Goal: Transaction & Acquisition: Subscribe to service/newsletter

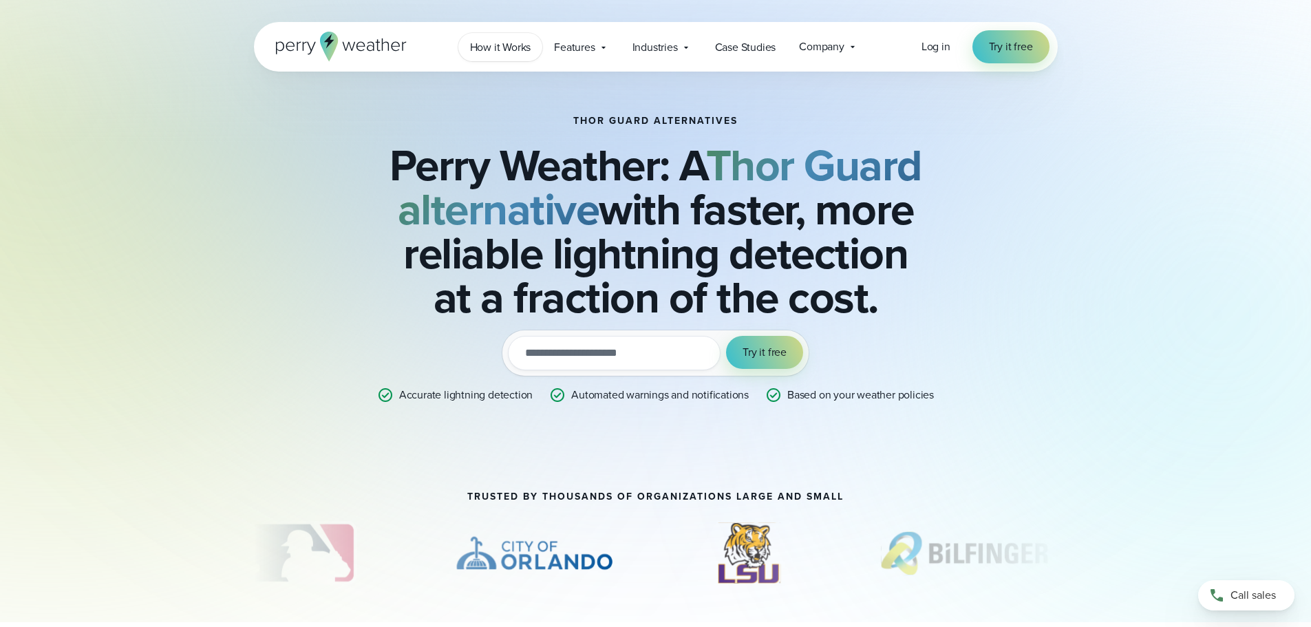
click at [507, 45] on span "How it Works" at bounding box center [500, 47] width 61 height 17
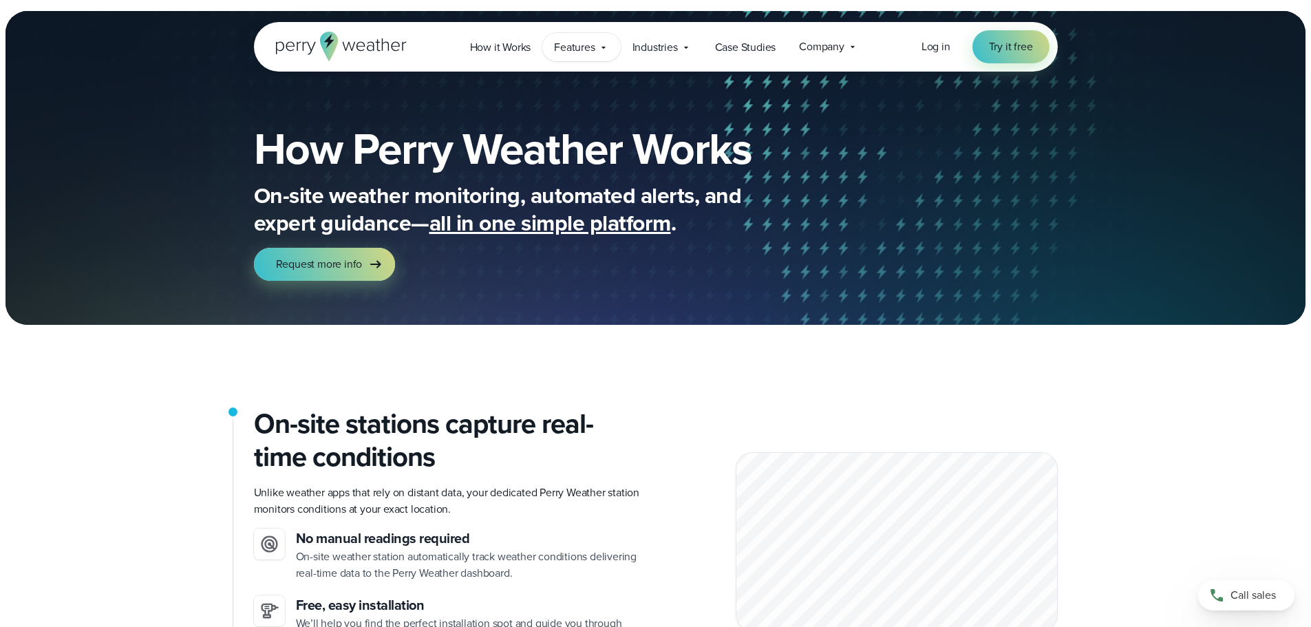
click at [573, 48] on span "Features" at bounding box center [574, 47] width 41 height 17
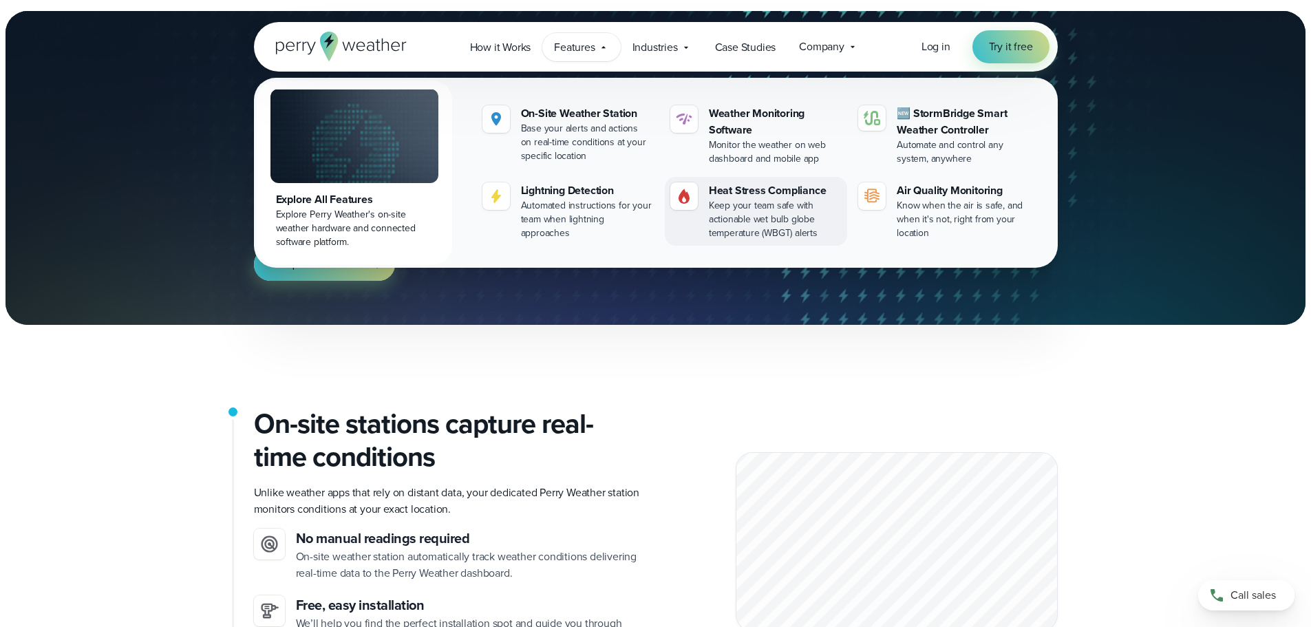
click at [752, 199] on div "Keep your team safe with actionable wet bulb globe temperature (WBGT) alerts" at bounding box center [775, 219] width 133 height 41
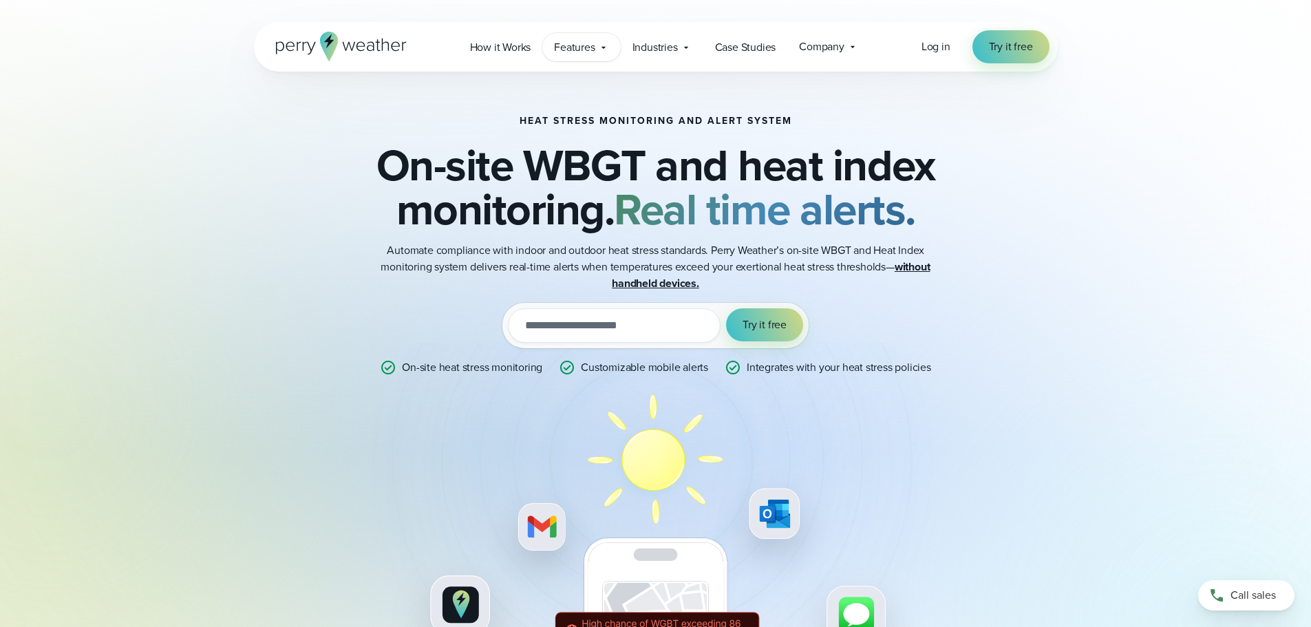
click at [580, 44] on span "Features" at bounding box center [574, 47] width 41 height 17
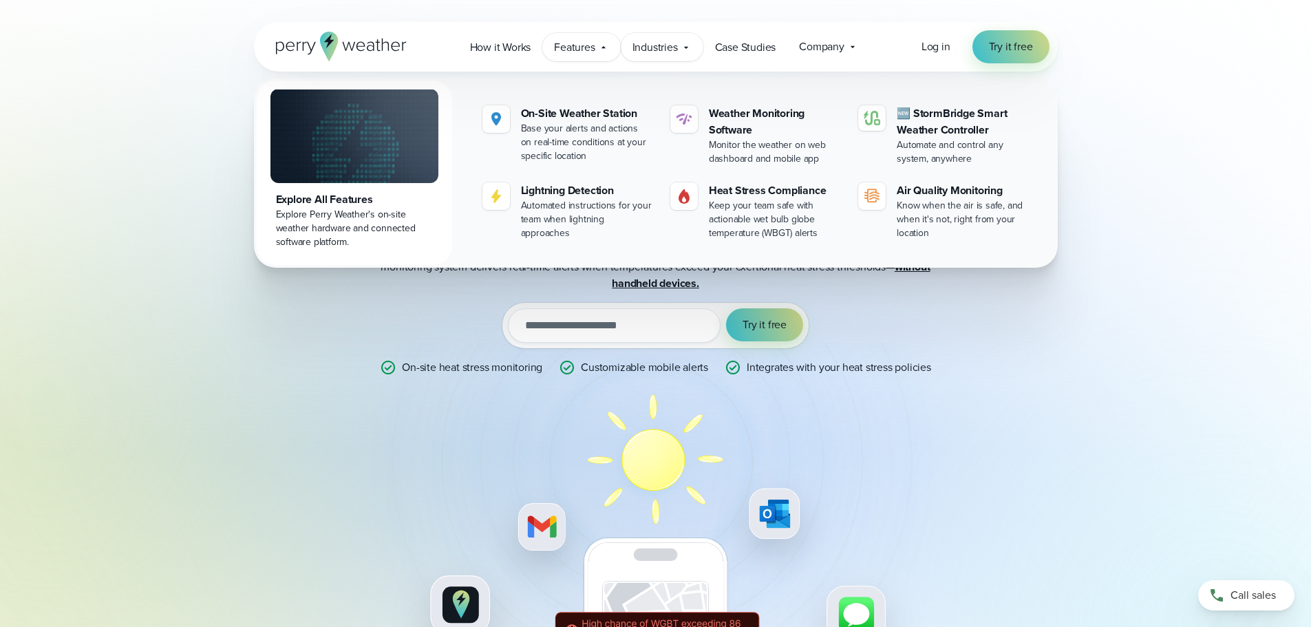
click at [684, 47] on icon at bounding box center [686, 47] width 11 height 11
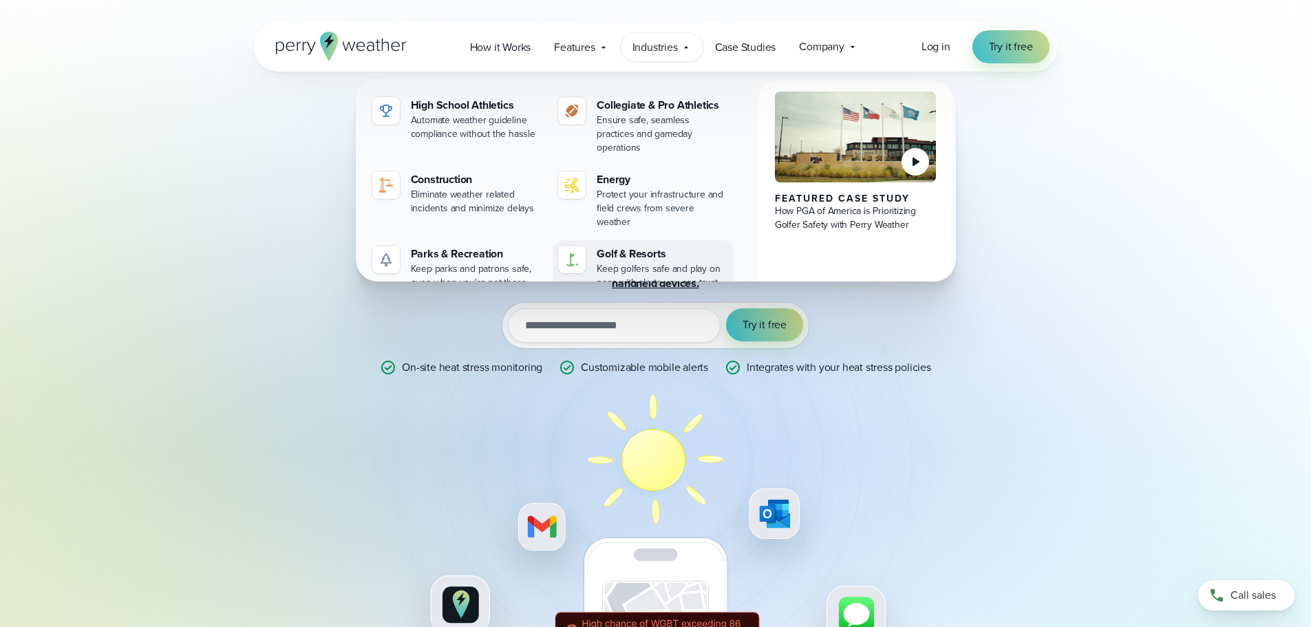
click at [639, 246] on div "Golf & Resorts" at bounding box center [662, 254] width 131 height 17
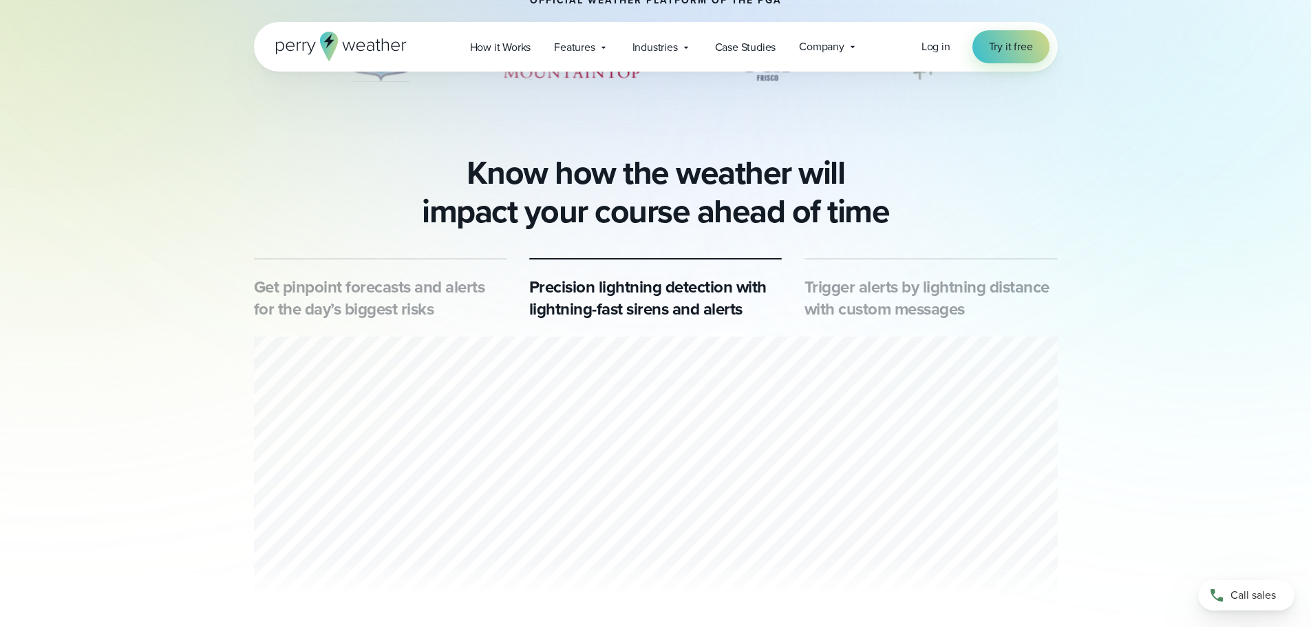
scroll to position [688, 0]
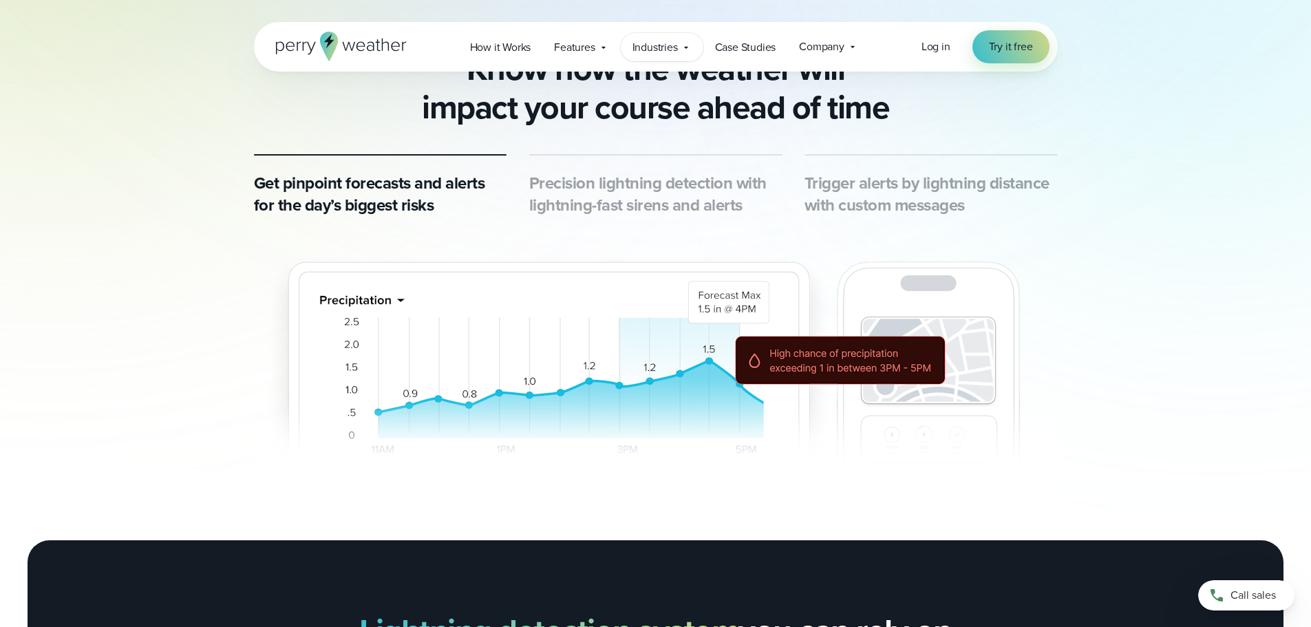
click at [686, 55] on div "Industries Featured Case Study How PGA of America is Prioritizing Golfer Safety…" at bounding box center [662, 47] width 83 height 28
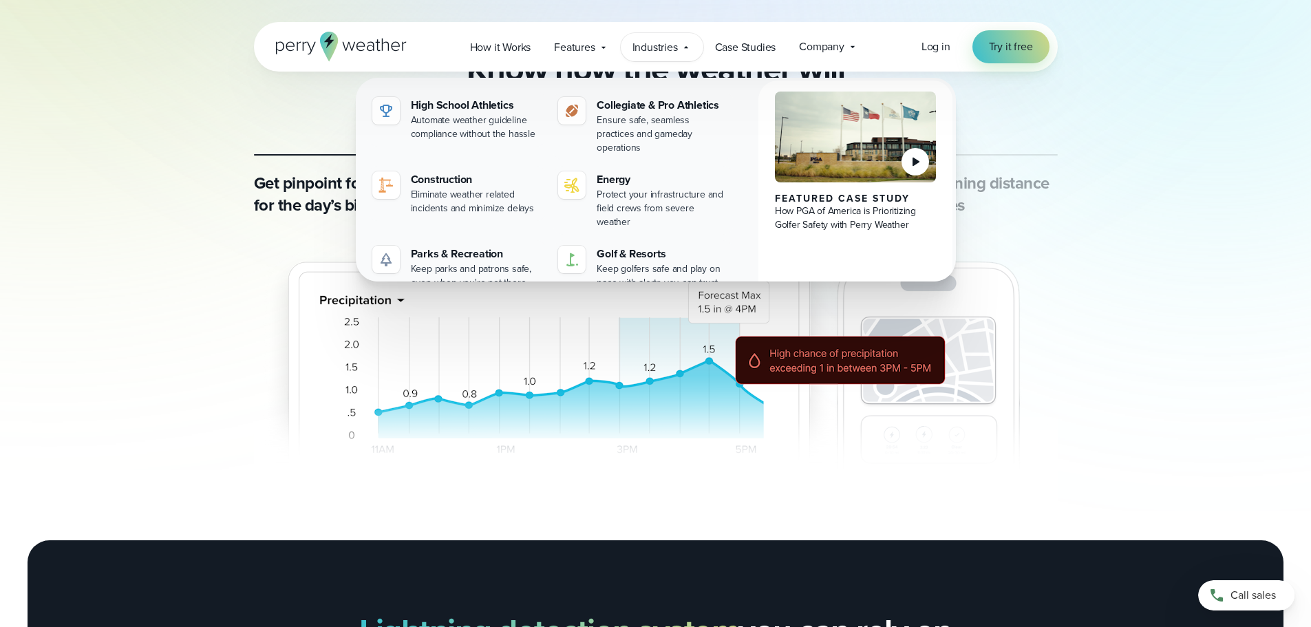
click at [1098, 164] on div "Get pinpoint forecasts and alerts for the day’s biggest risks" at bounding box center [655, 333] width 991 height 359
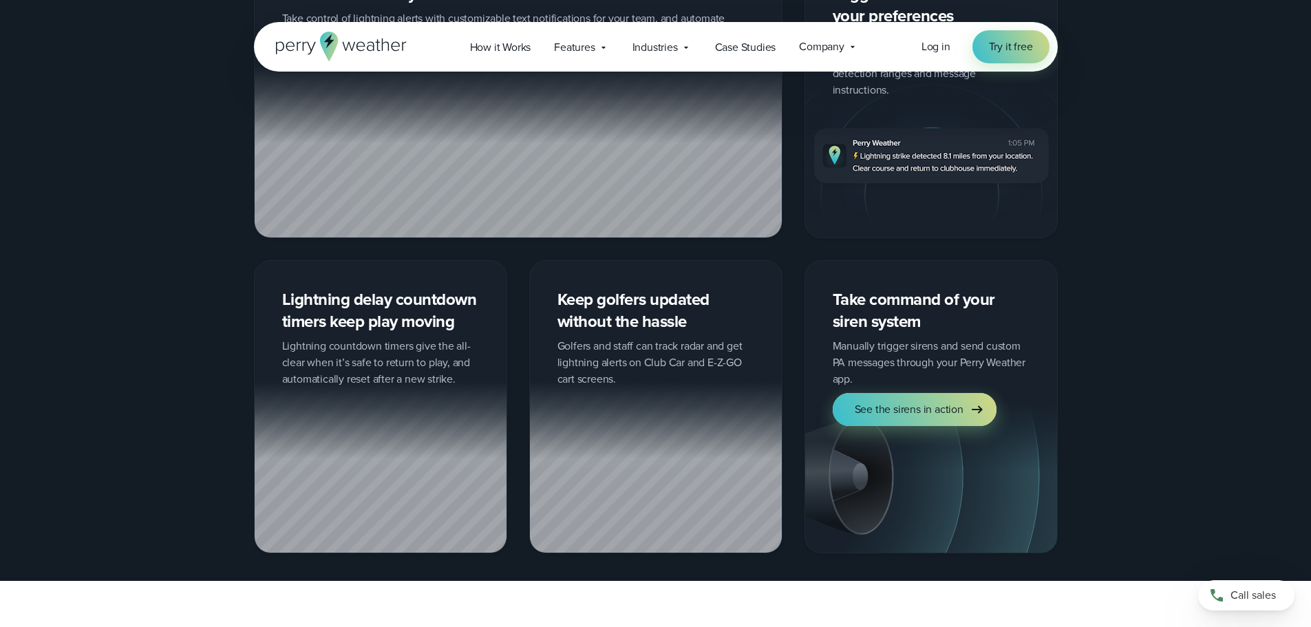
scroll to position [1515, 0]
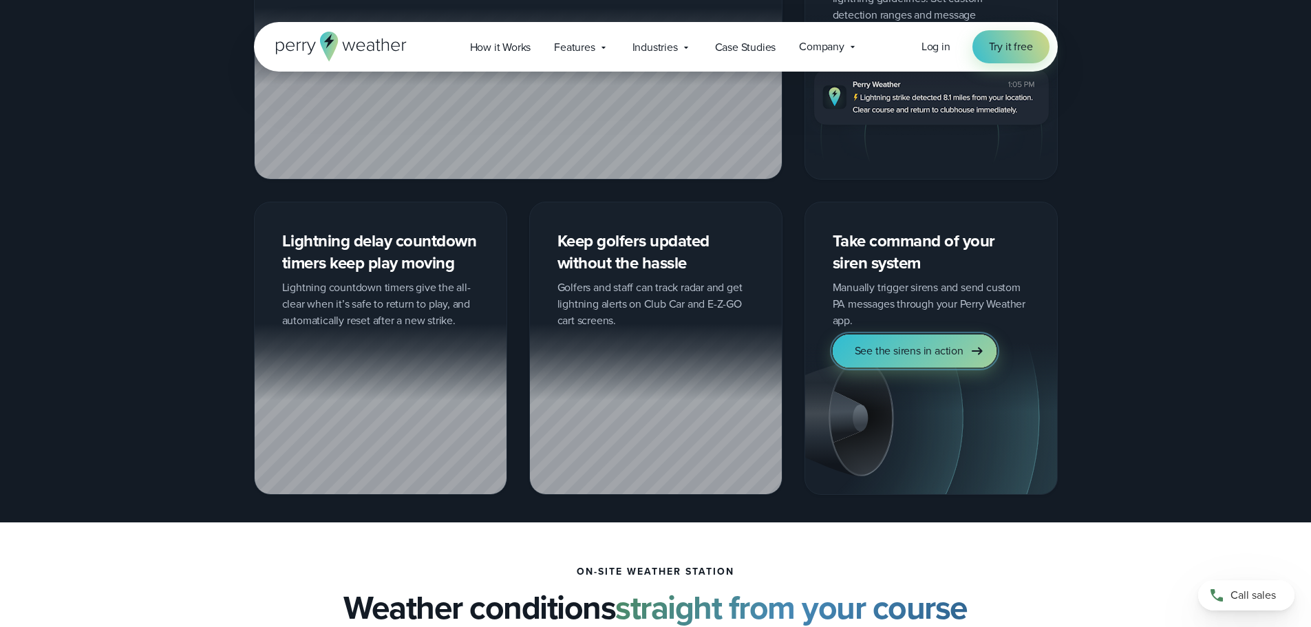
click at [949, 343] on span "See the sirens in action" at bounding box center [909, 351] width 109 height 17
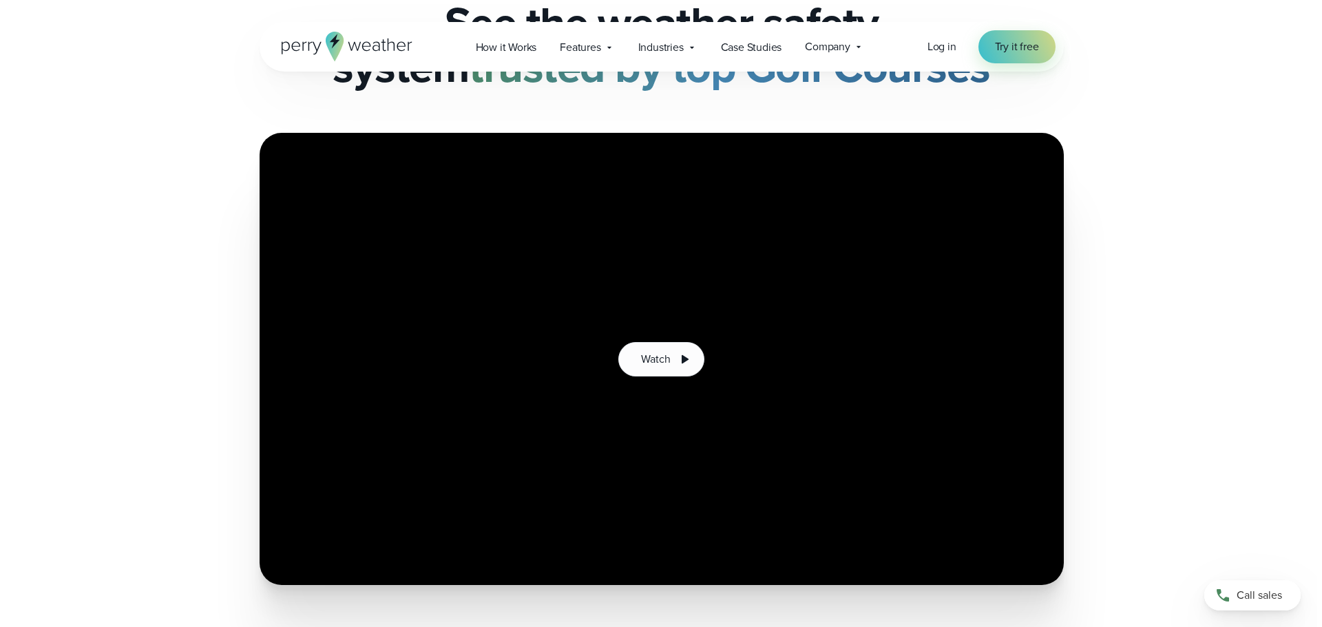
scroll to position [138, 0]
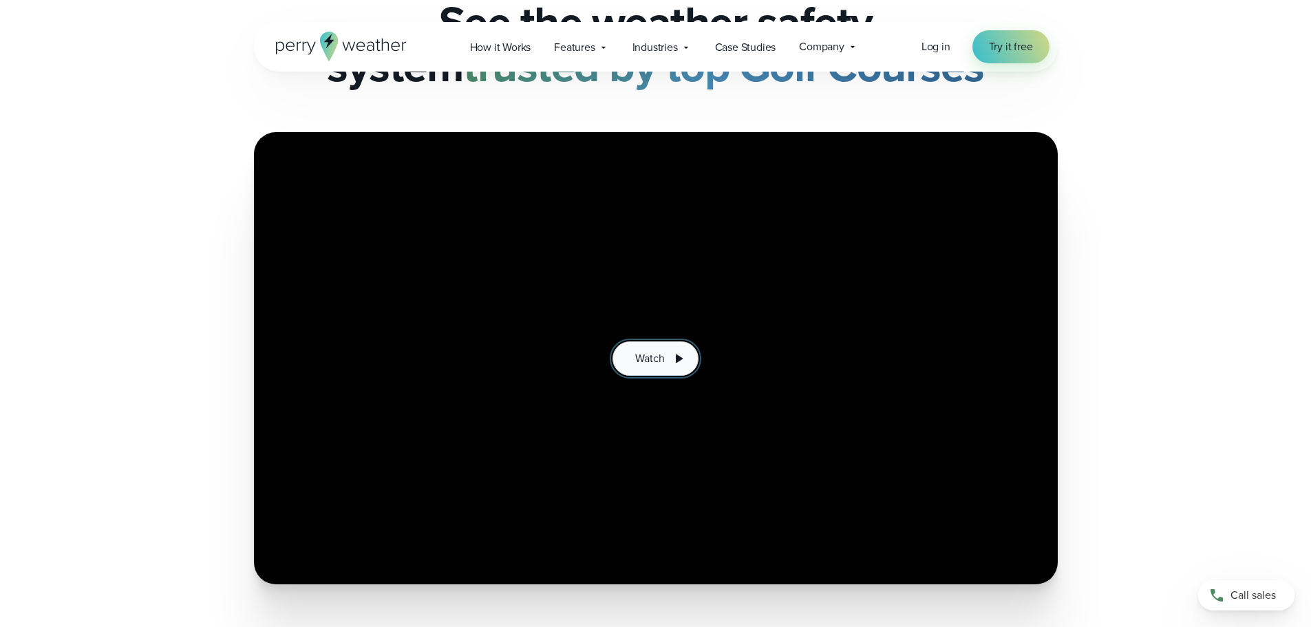
click at [658, 357] on span "Watch" at bounding box center [649, 358] width 29 height 17
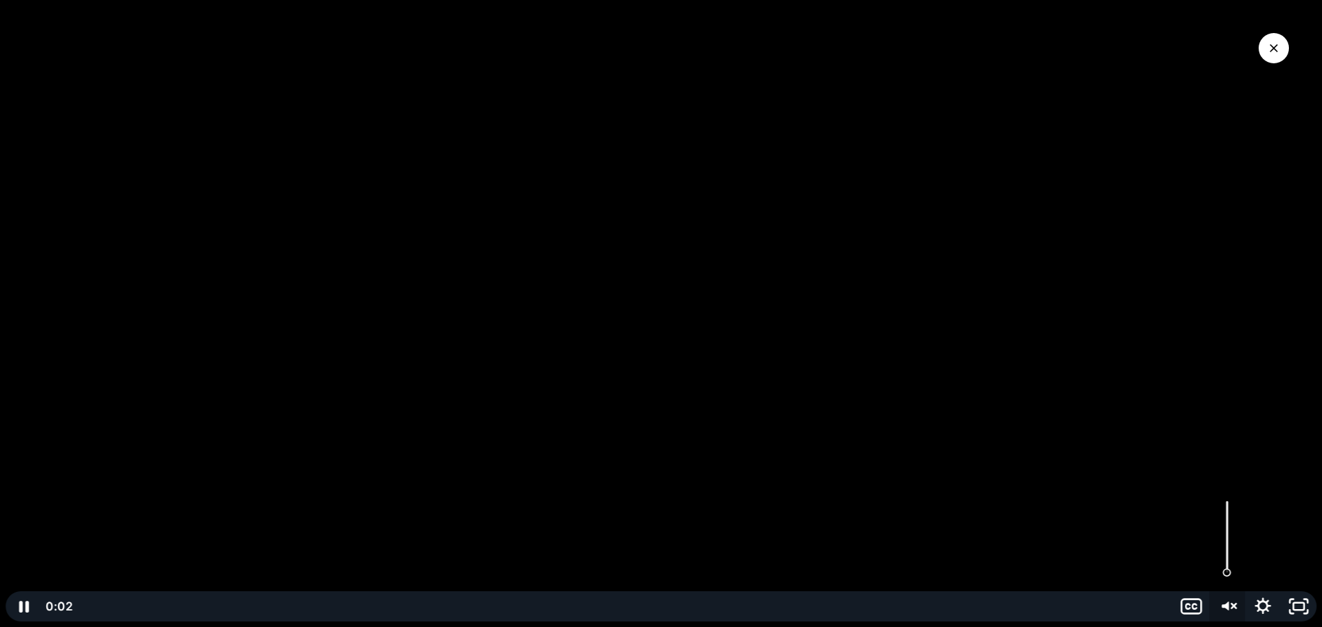
click at [1227, 613] on icon "Unmute" at bounding box center [1227, 606] width 36 height 30
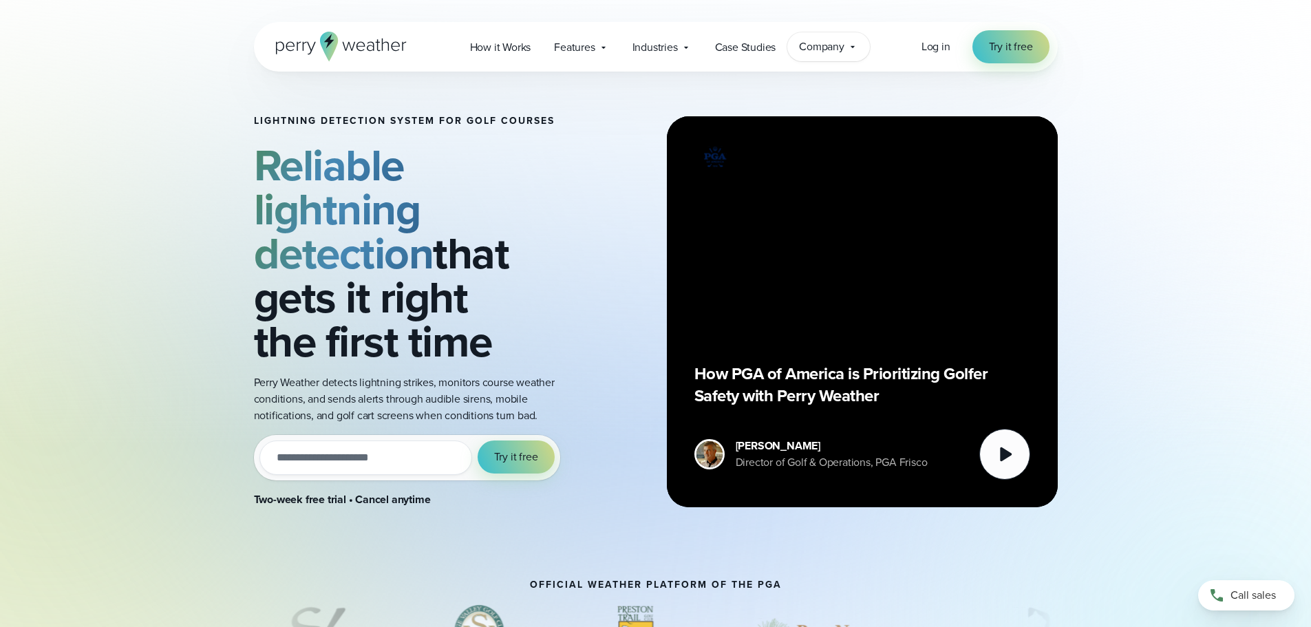
click at [839, 45] on span "Company" at bounding box center [821, 47] width 45 height 17
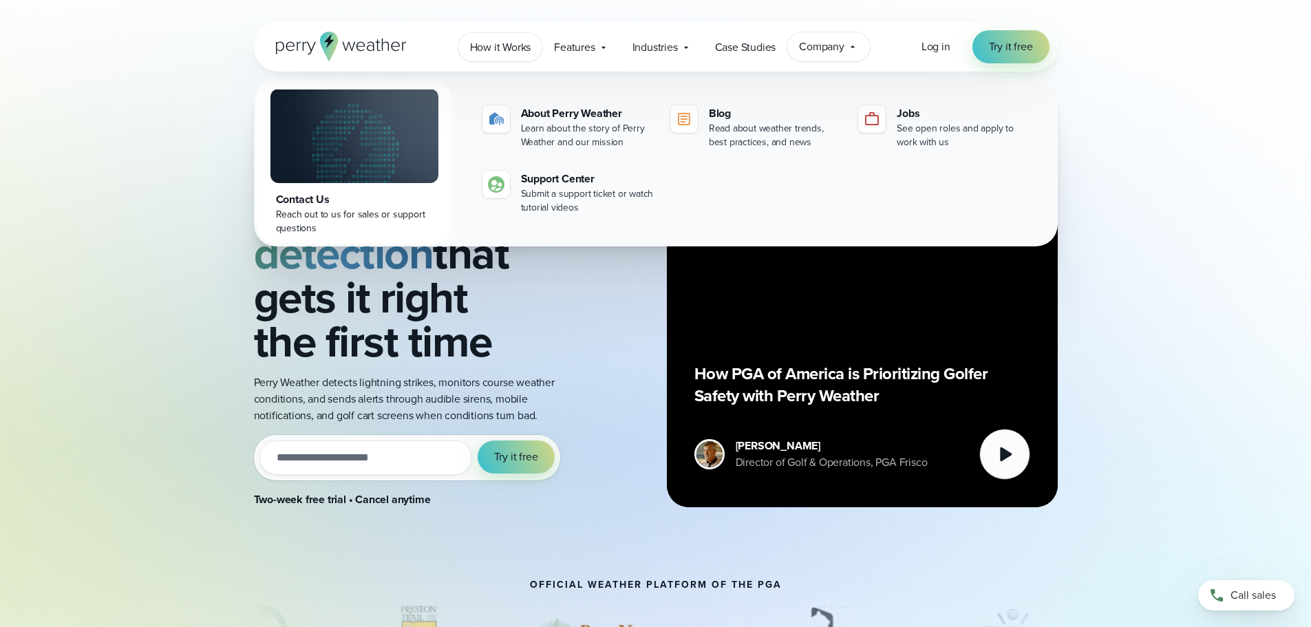
click at [492, 50] on span "How it Works" at bounding box center [500, 47] width 61 height 17
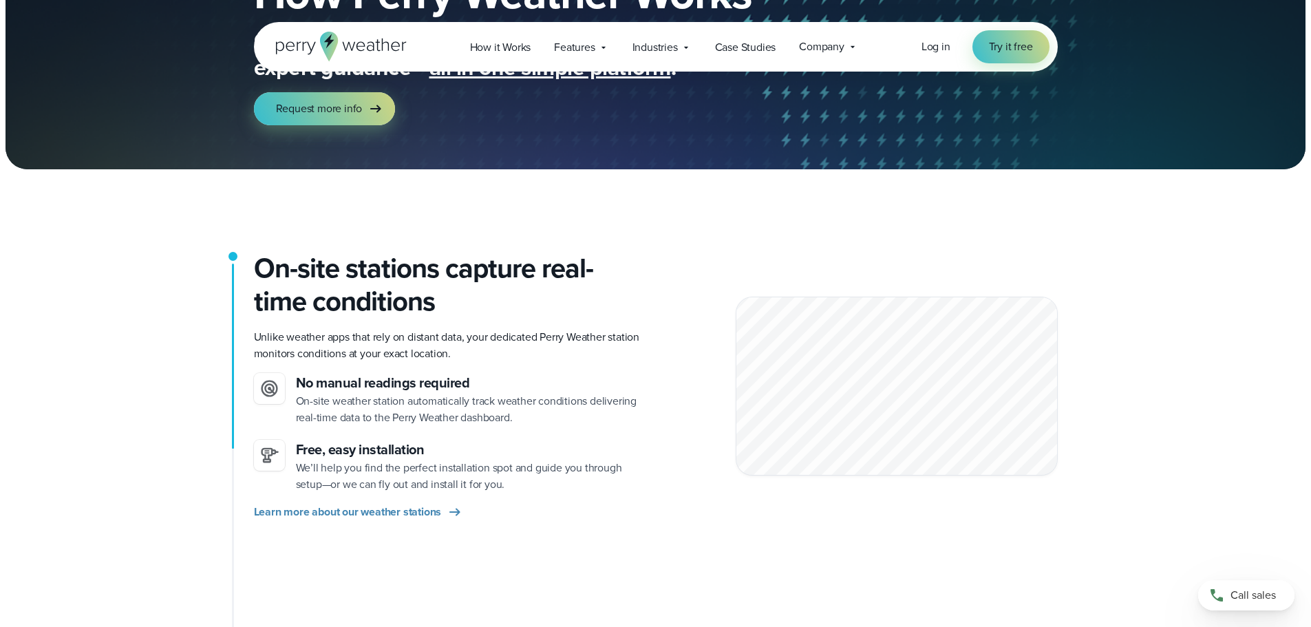
scroll to position [275, 0]
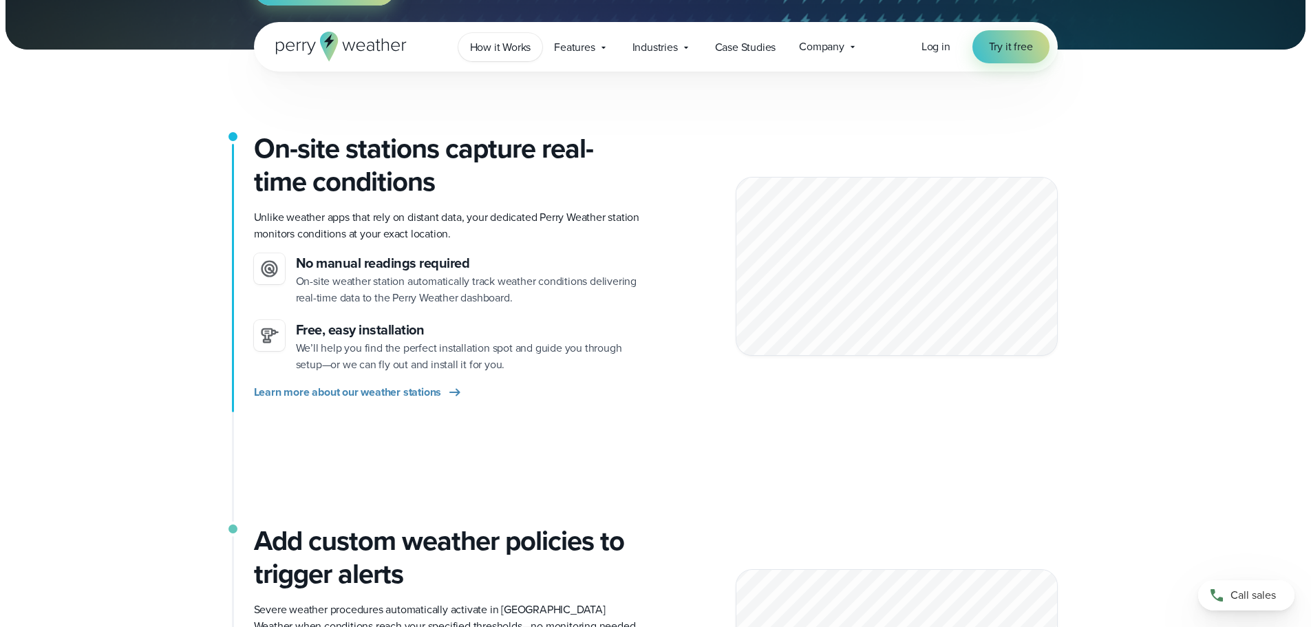
click at [509, 45] on span "How it Works" at bounding box center [500, 47] width 61 height 17
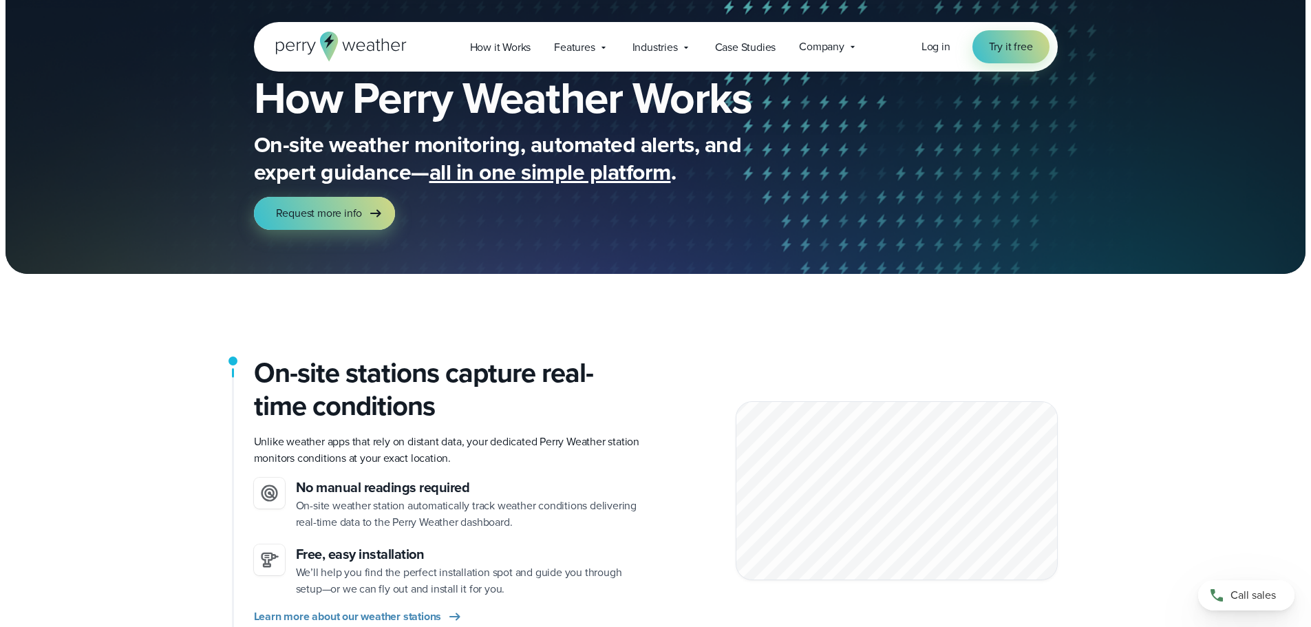
scroll to position [138, 0]
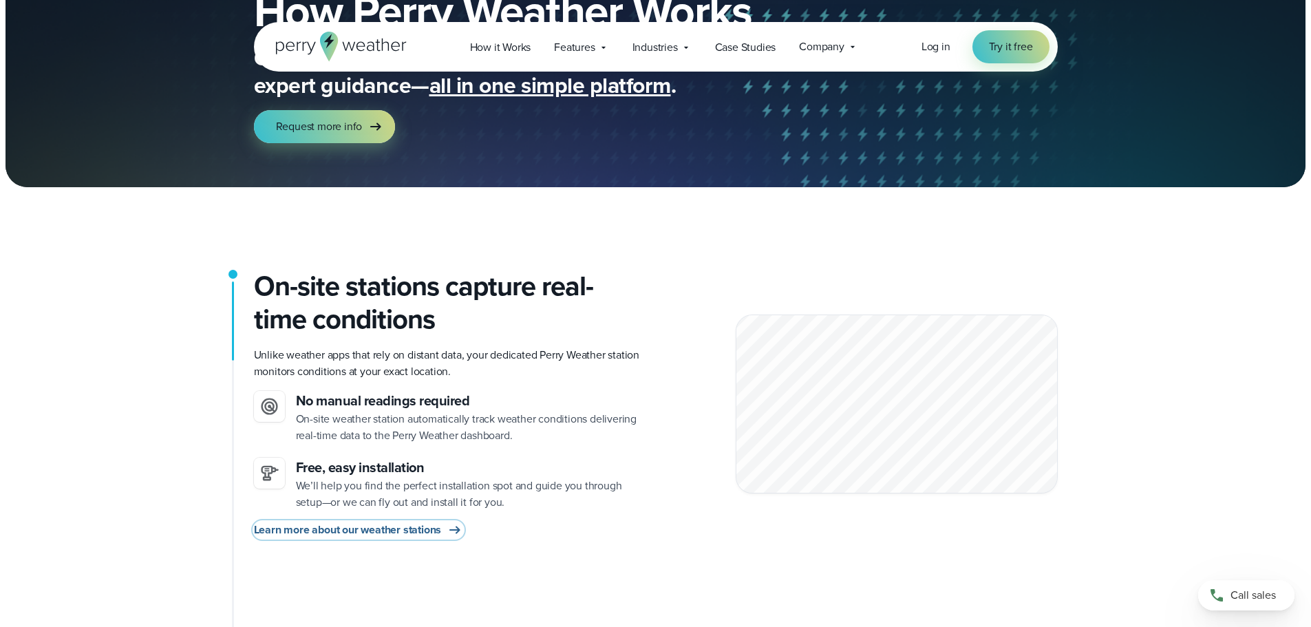
click at [444, 532] on link "Learn more about our weather stations" at bounding box center [359, 530] width 210 height 17
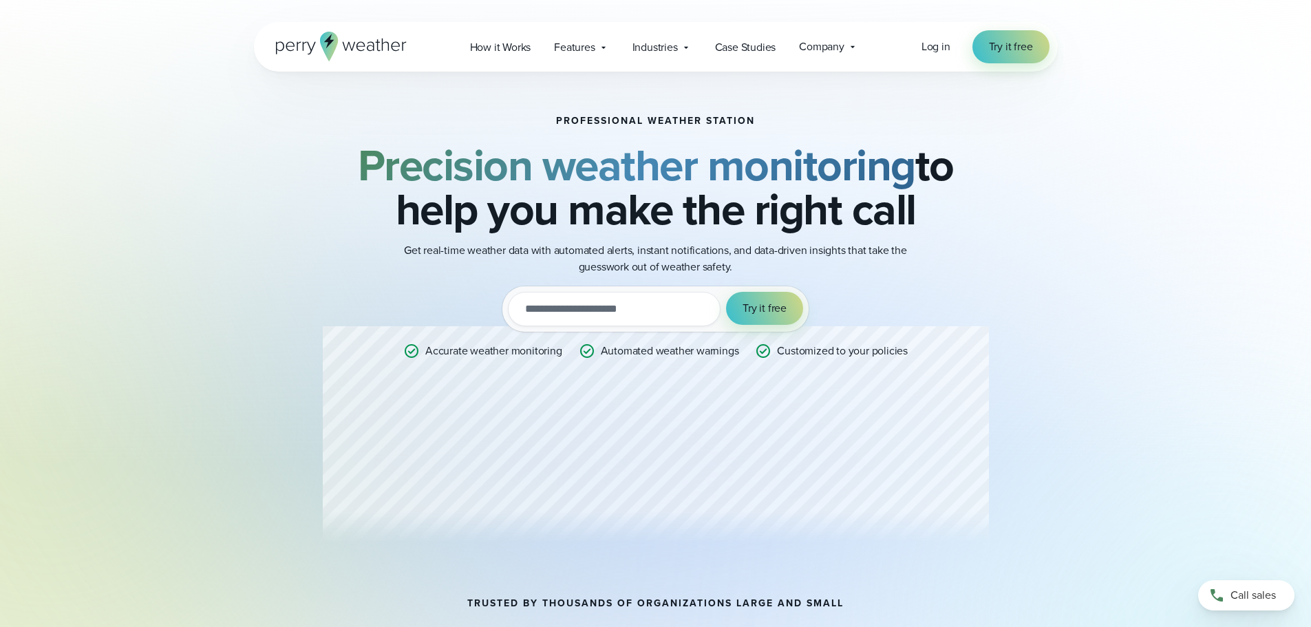
click at [584, 313] on input "email" at bounding box center [614, 309] width 213 height 34
type input "**********"
click at [770, 308] on span "Try it free" at bounding box center [765, 308] width 44 height 17
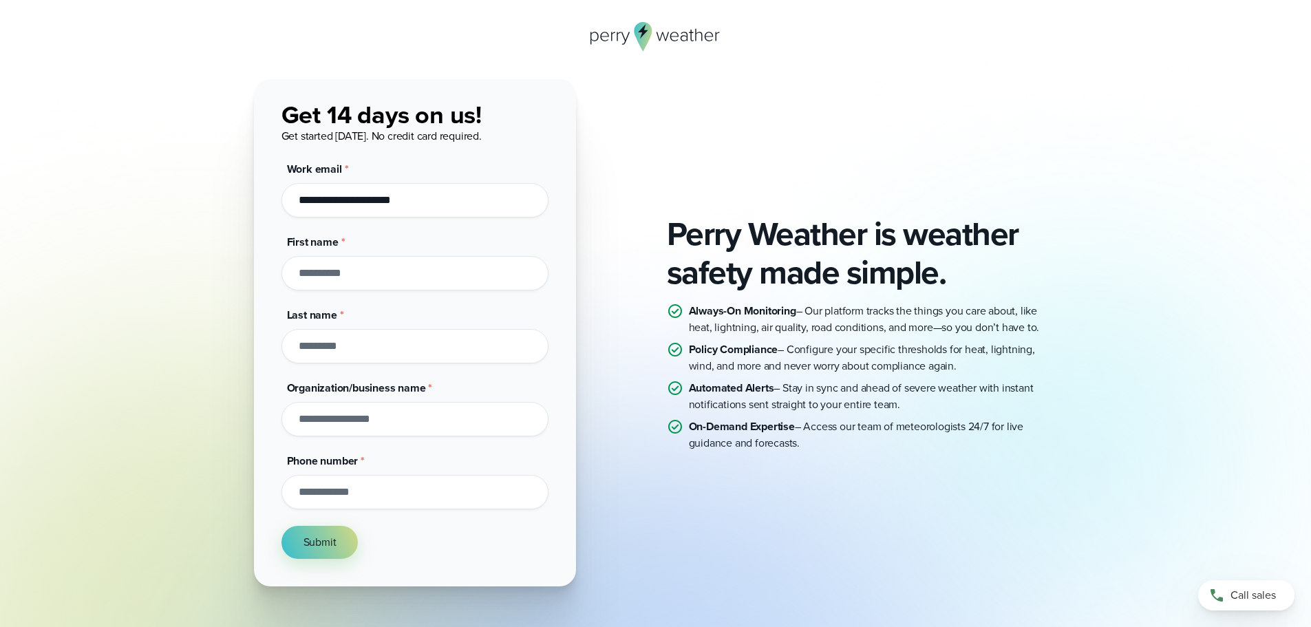
scroll to position [1, 0]
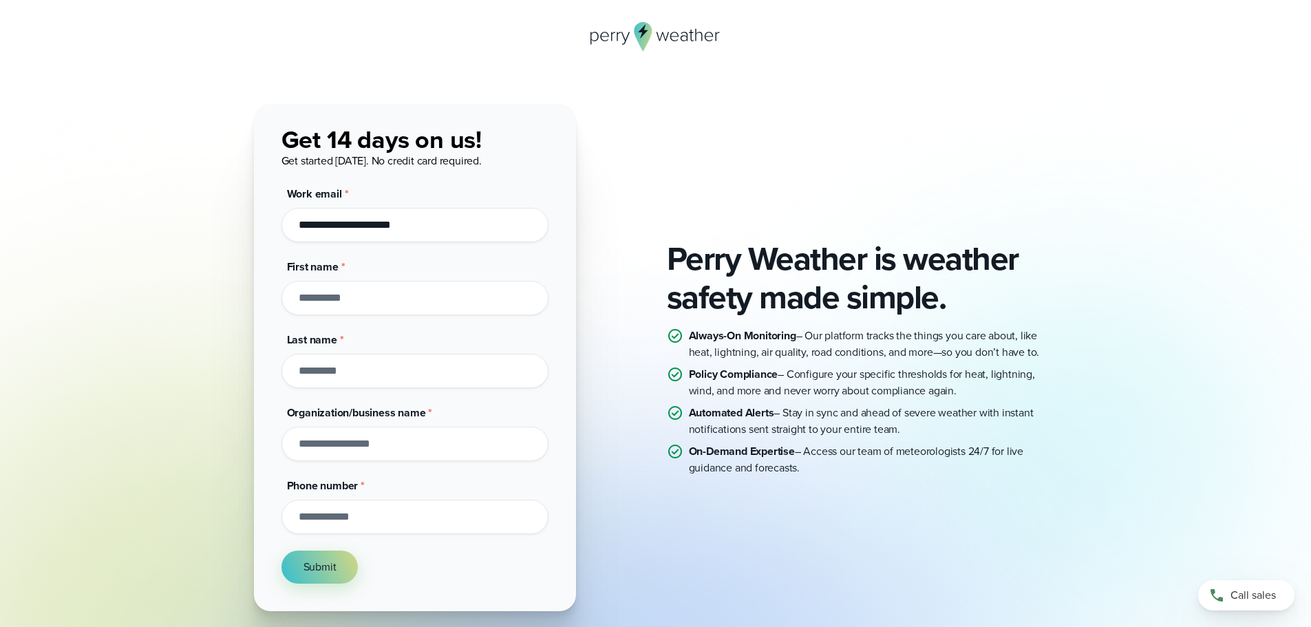
click at [343, 301] on input "First name *" at bounding box center [415, 298] width 267 height 34
type input "***"
type input "*****"
click at [358, 444] on input "Organization/business name *" at bounding box center [415, 444] width 267 height 34
type input "**********"
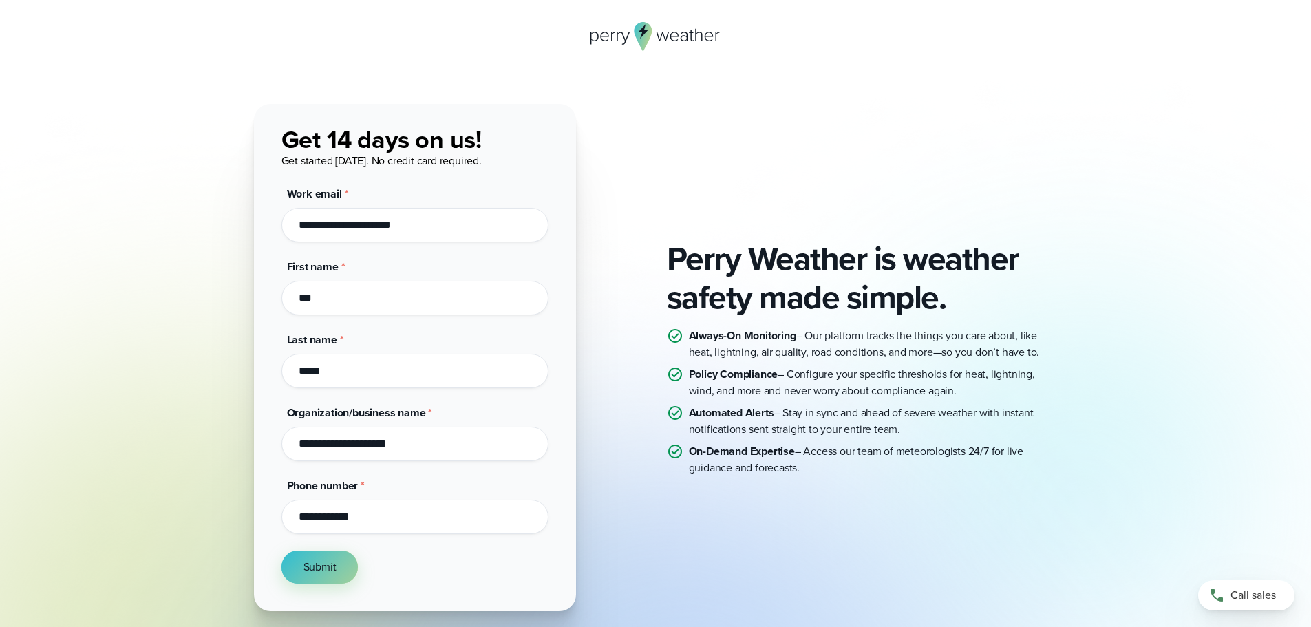
type input "**********"
click at [300, 578] on button "Submit" at bounding box center [320, 567] width 77 height 33
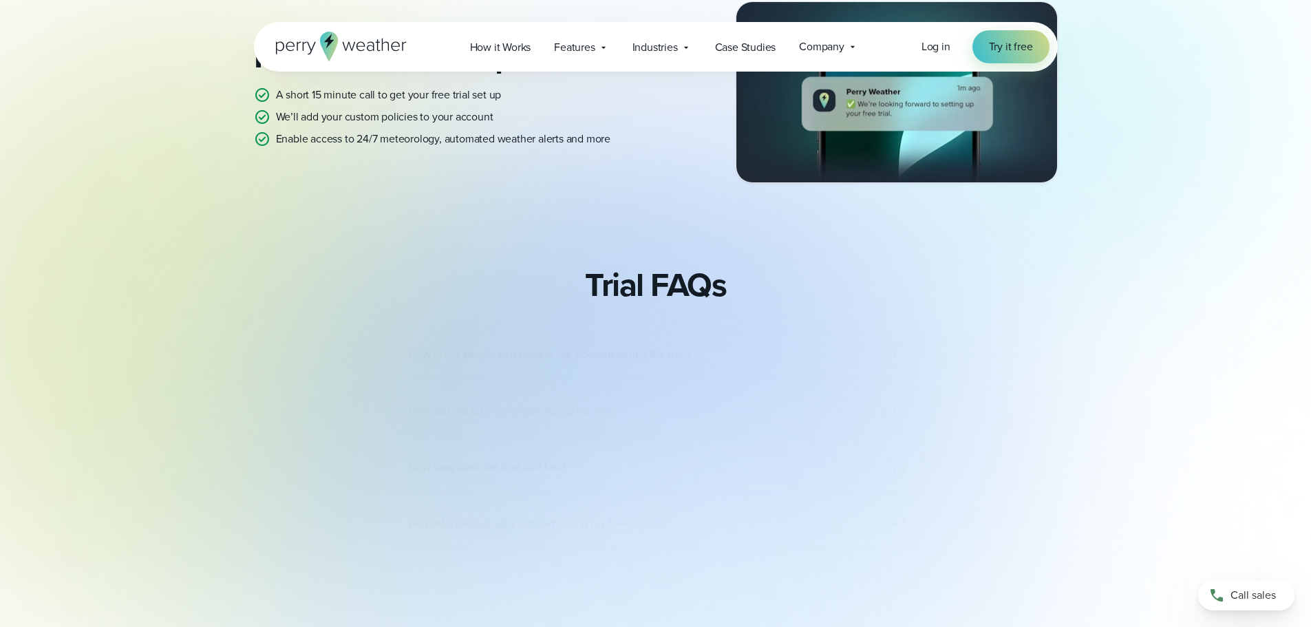
scroll to position [482, 0]
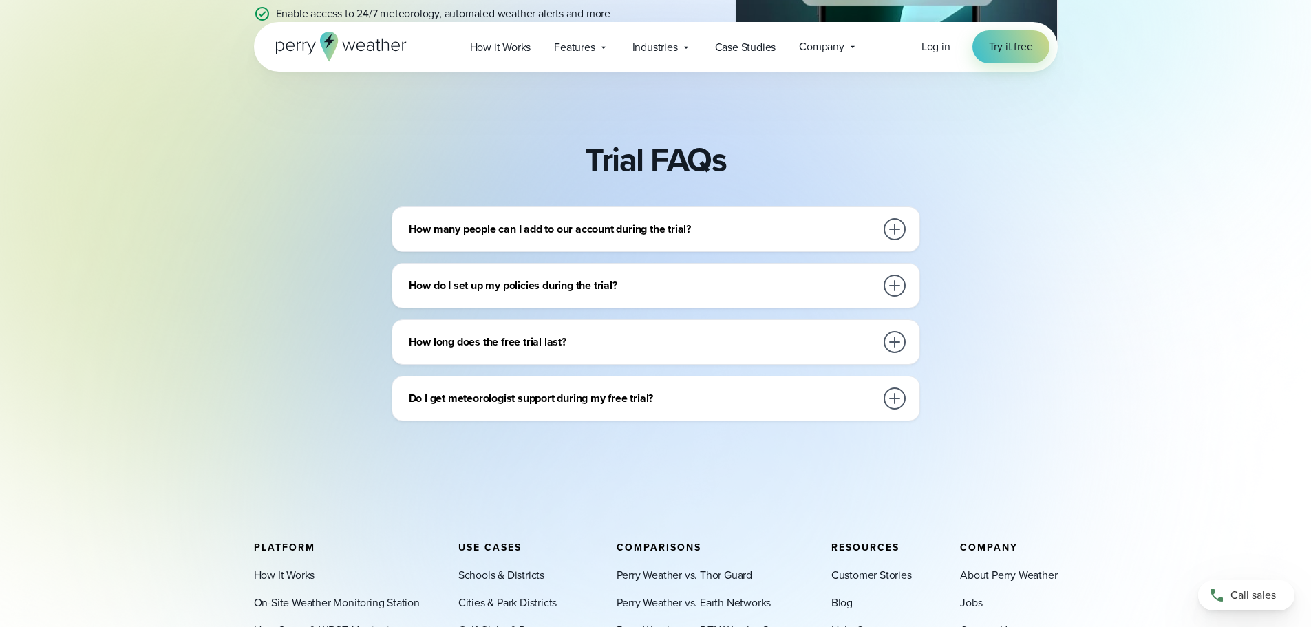
click at [891, 221] on div at bounding box center [895, 229] width 22 height 22
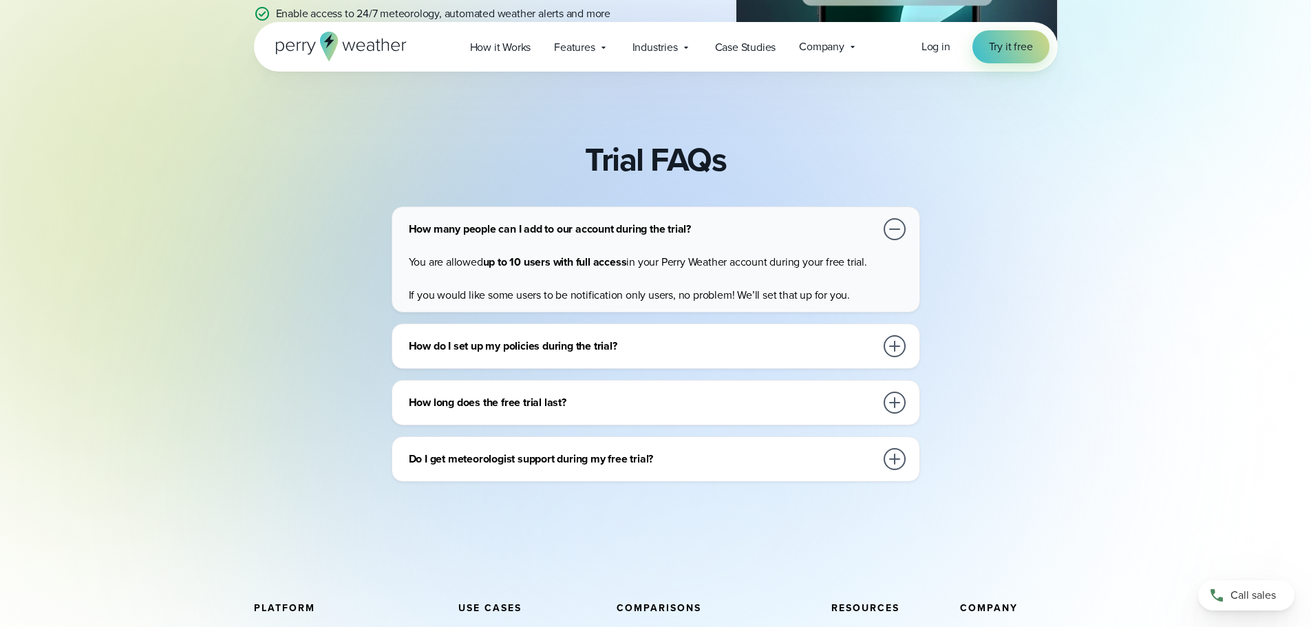
click at [901, 348] on div at bounding box center [895, 346] width 22 height 22
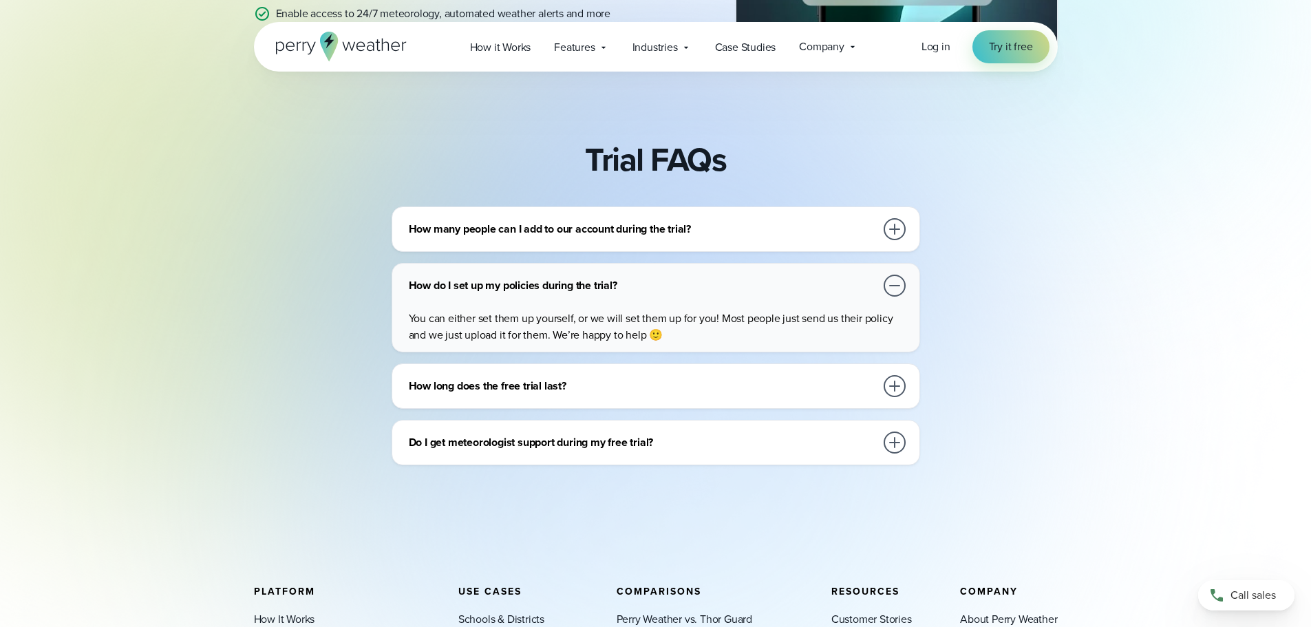
click at [893, 384] on div at bounding box center [895, 386] width 22 height 22
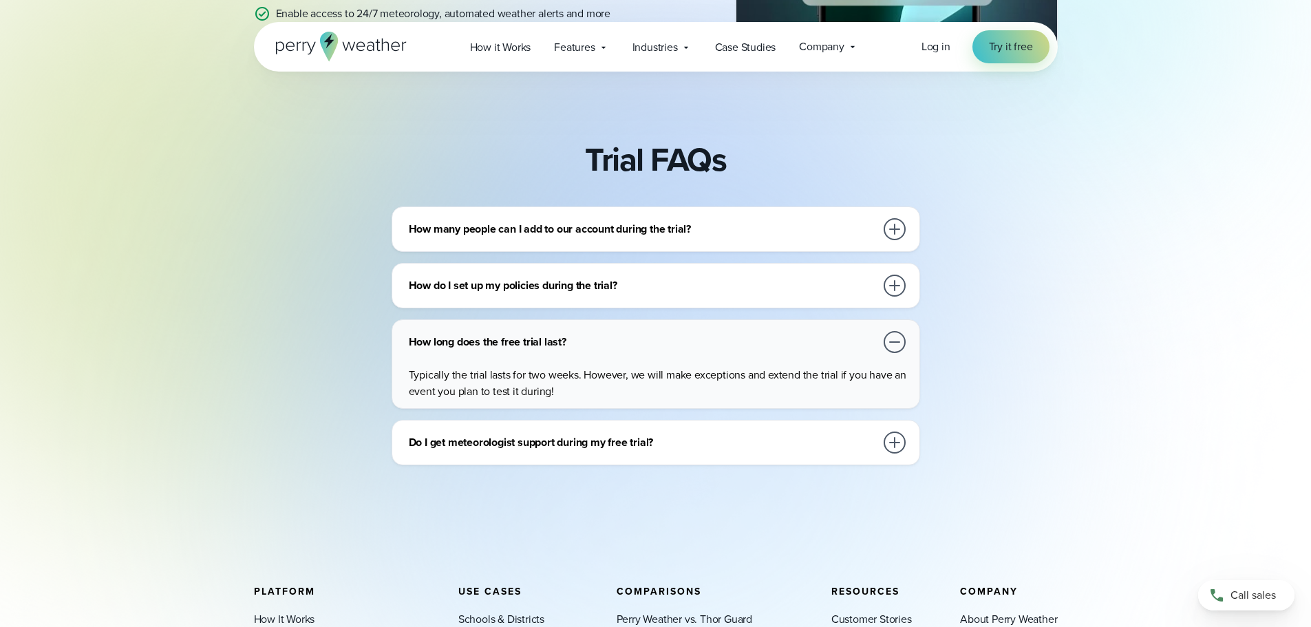
click at [888, 443] on div at bounding box center [895, 443] width 22 height 22
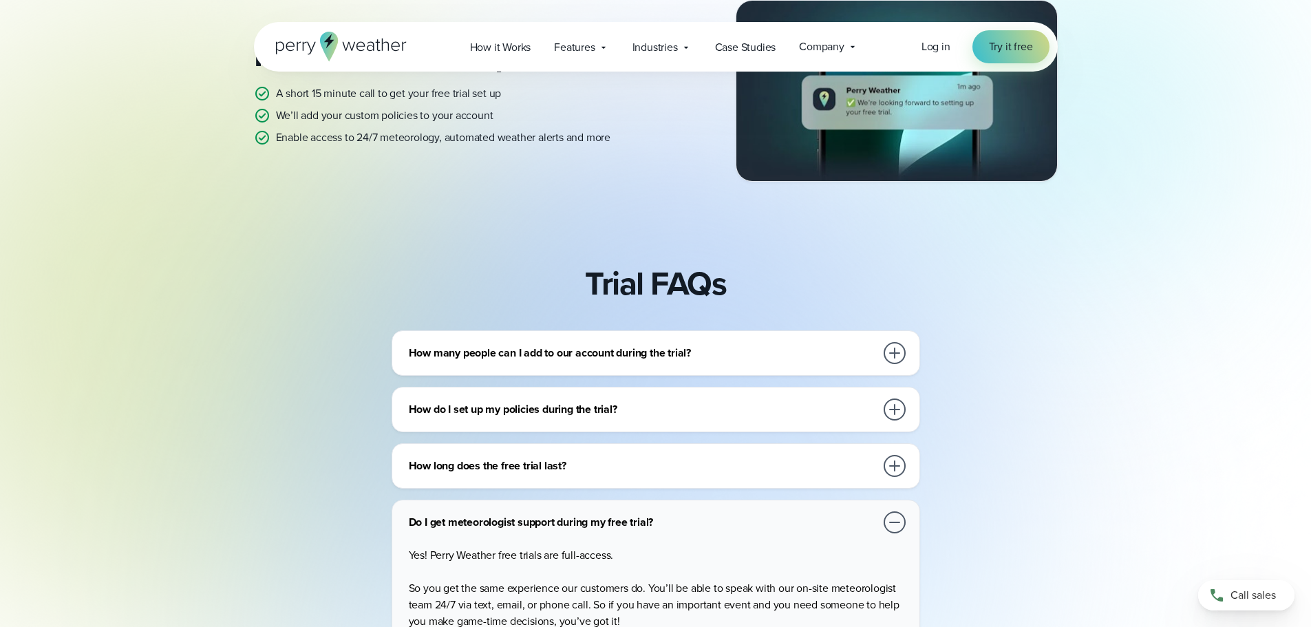
scroll to position [0, 0]
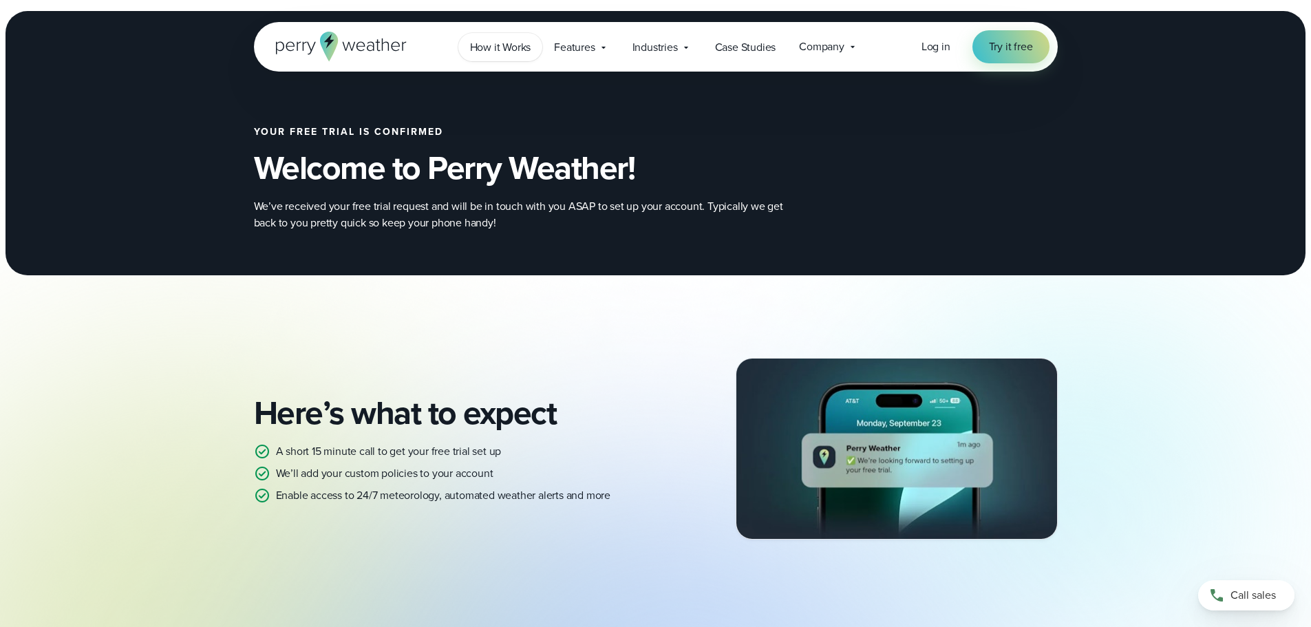
click at [488, 41] on span "How it Works" at bounding box center [500, 47] width 61 height 17
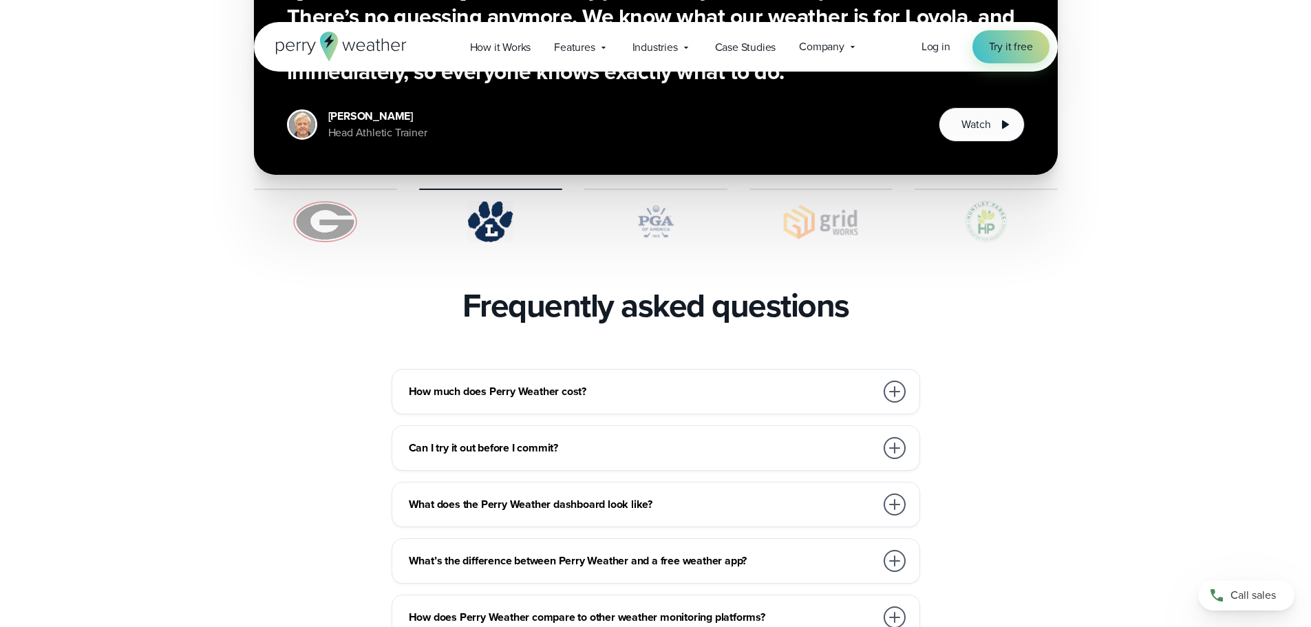
scroll to position [2822, 0]
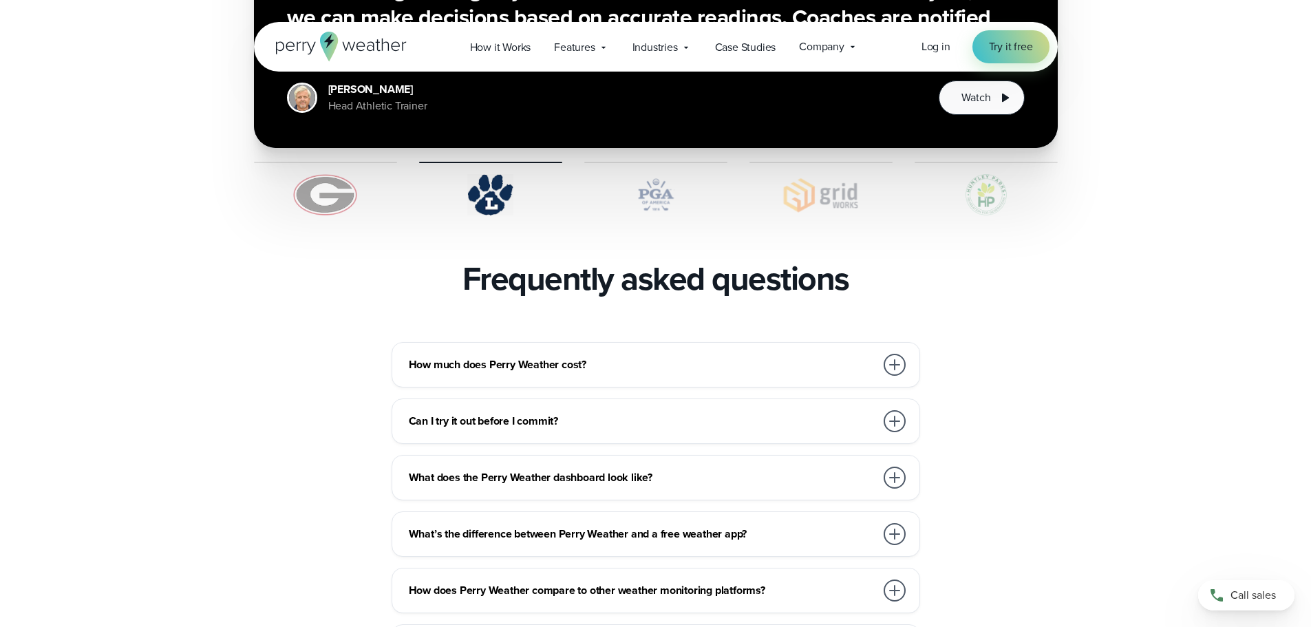
click at [896, 354] on div at bounding box center [895, 365] width 22 height 22
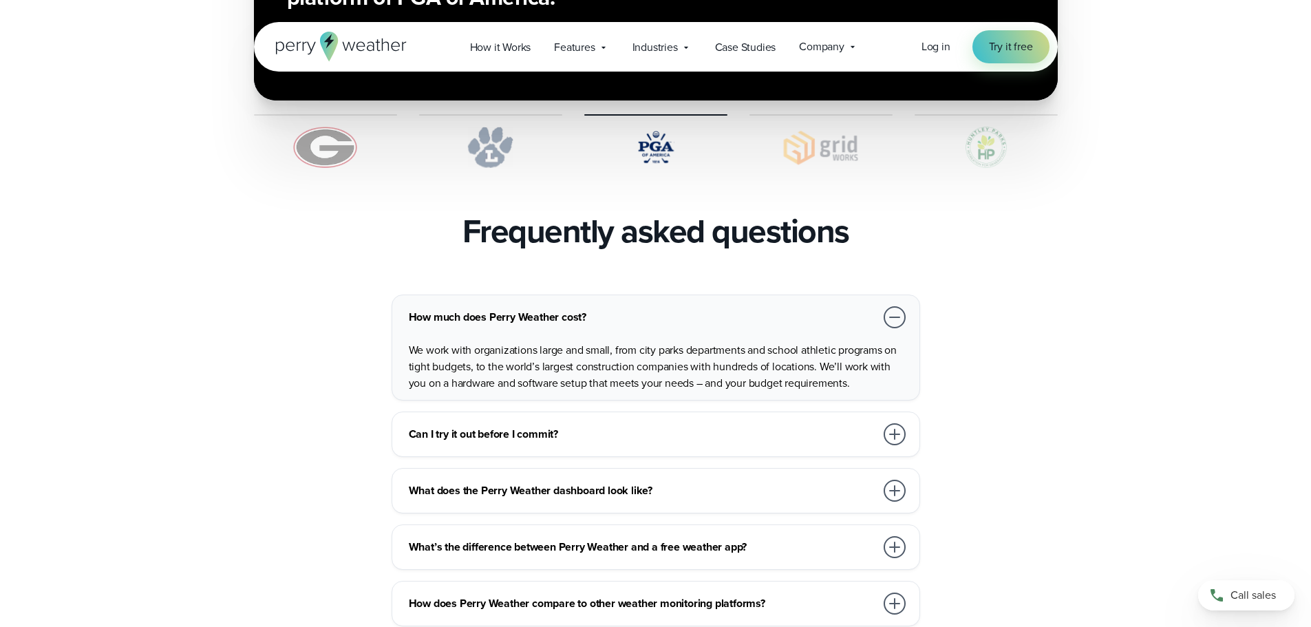
scroll to position [2960, 0]
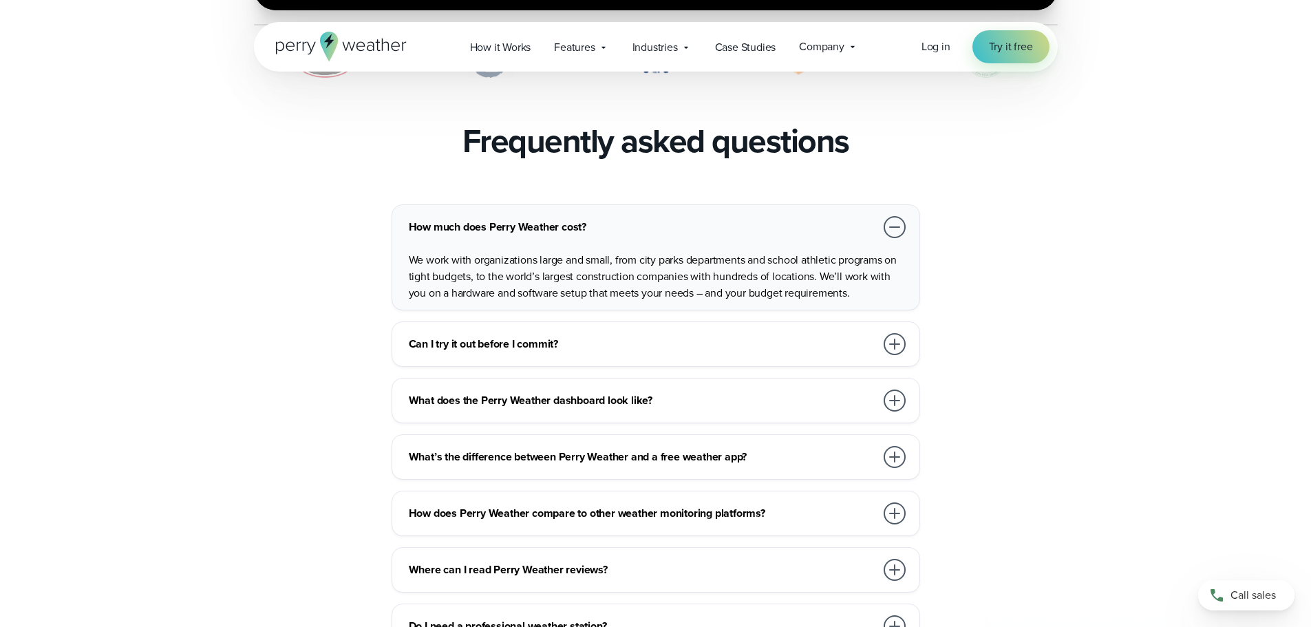
click at [896, 390] on div at bounding box center [895, 401] width 22 height 22
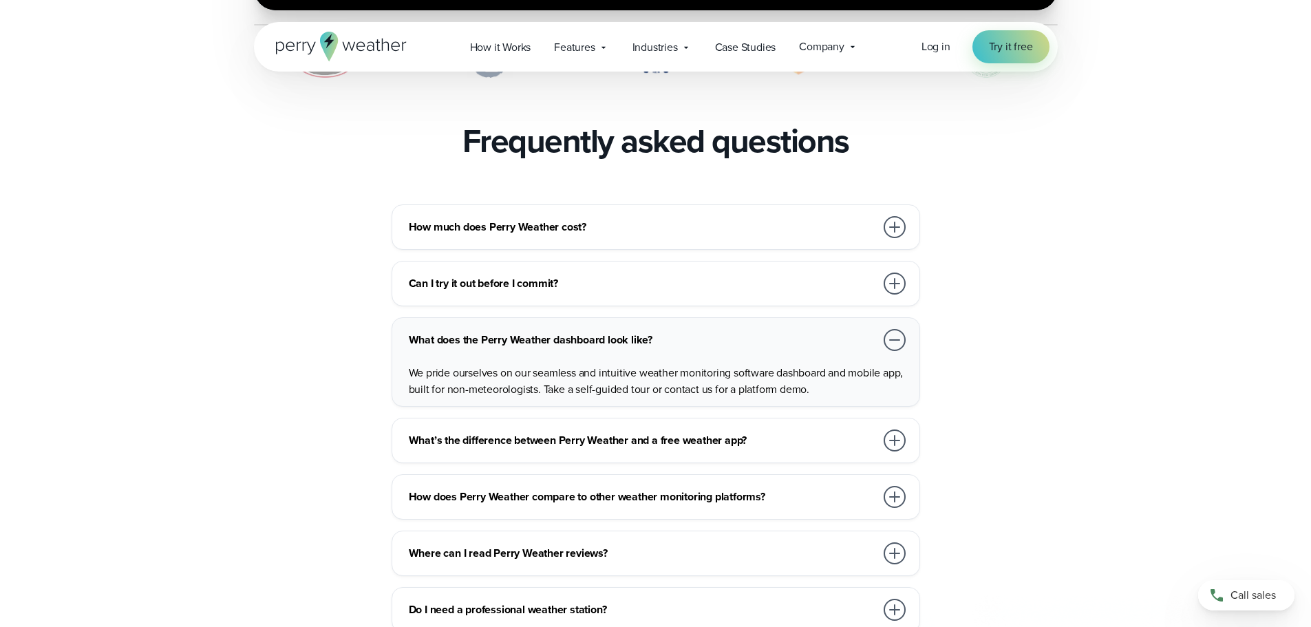
click at [891, 486] on div at bounding box center [895, 497] width 22 height 22
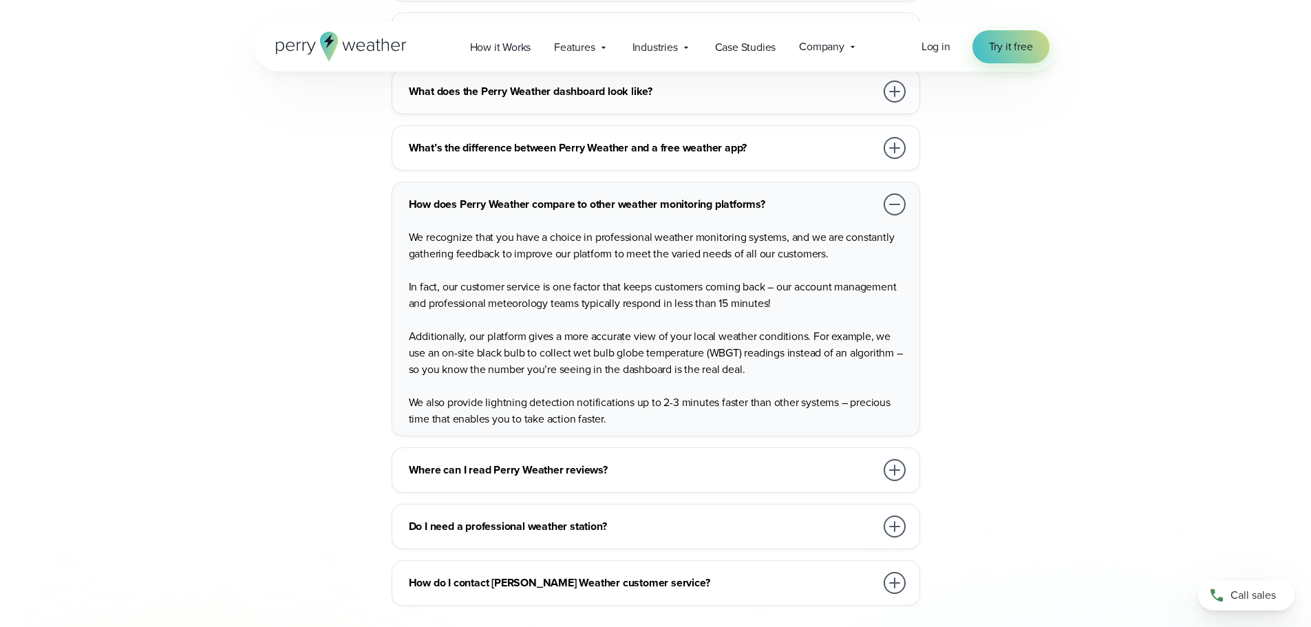
scroll to position [3236, 0]
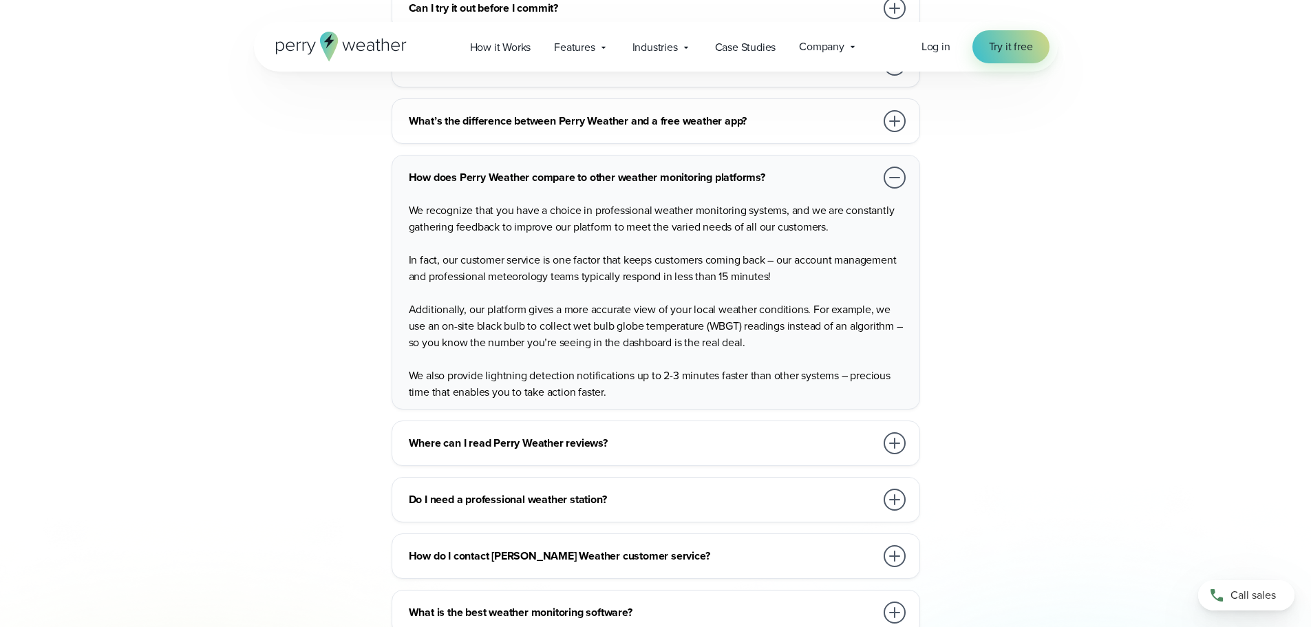
click at [895, 489] on div at bounding box center [895, 500] width 22 height 22
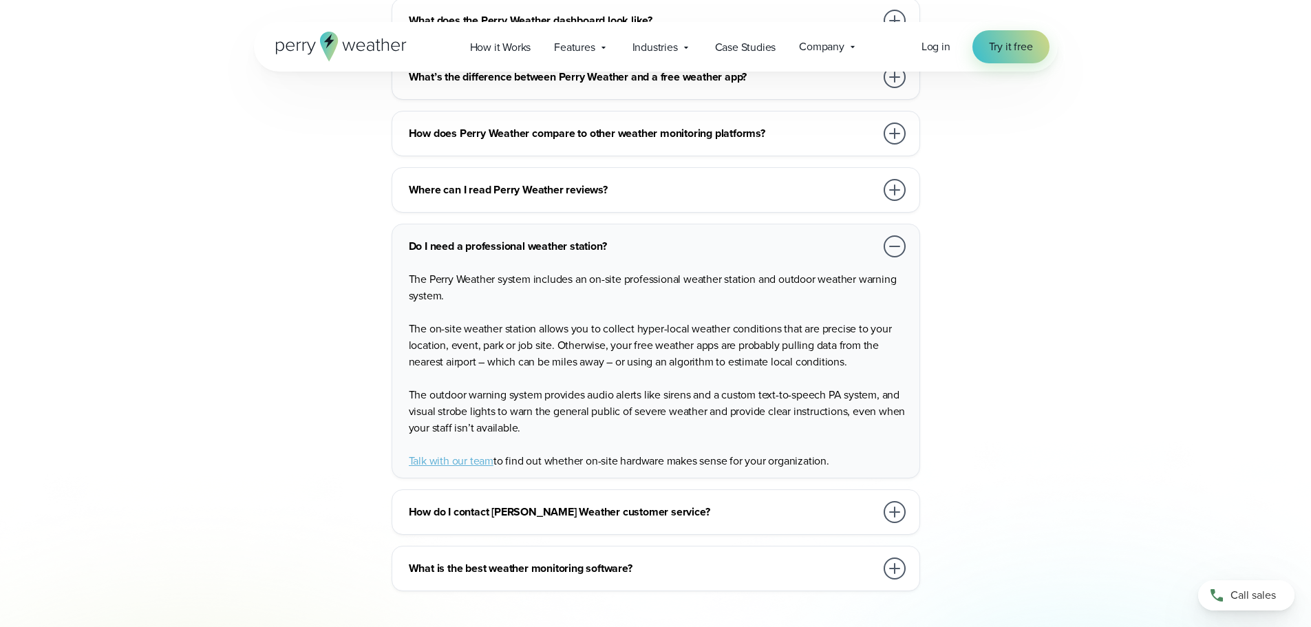
scroll to position [3304, 0]
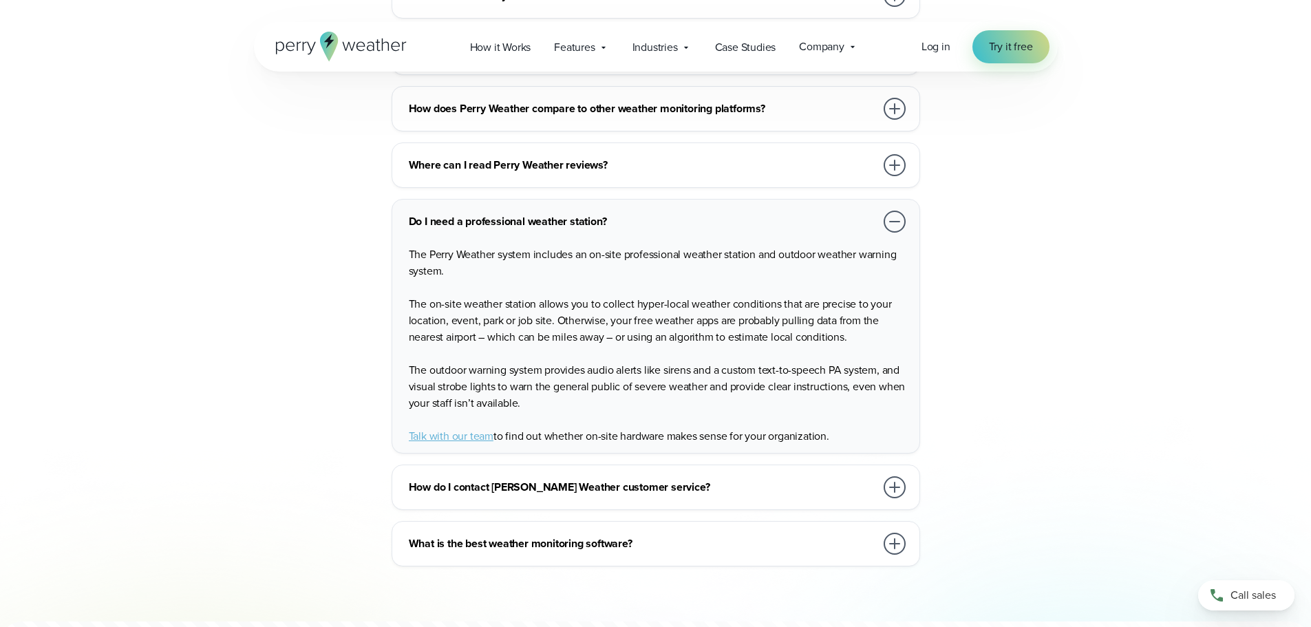
click at [891, 476] on div at bounding box center [895, 487] width 22 height 22
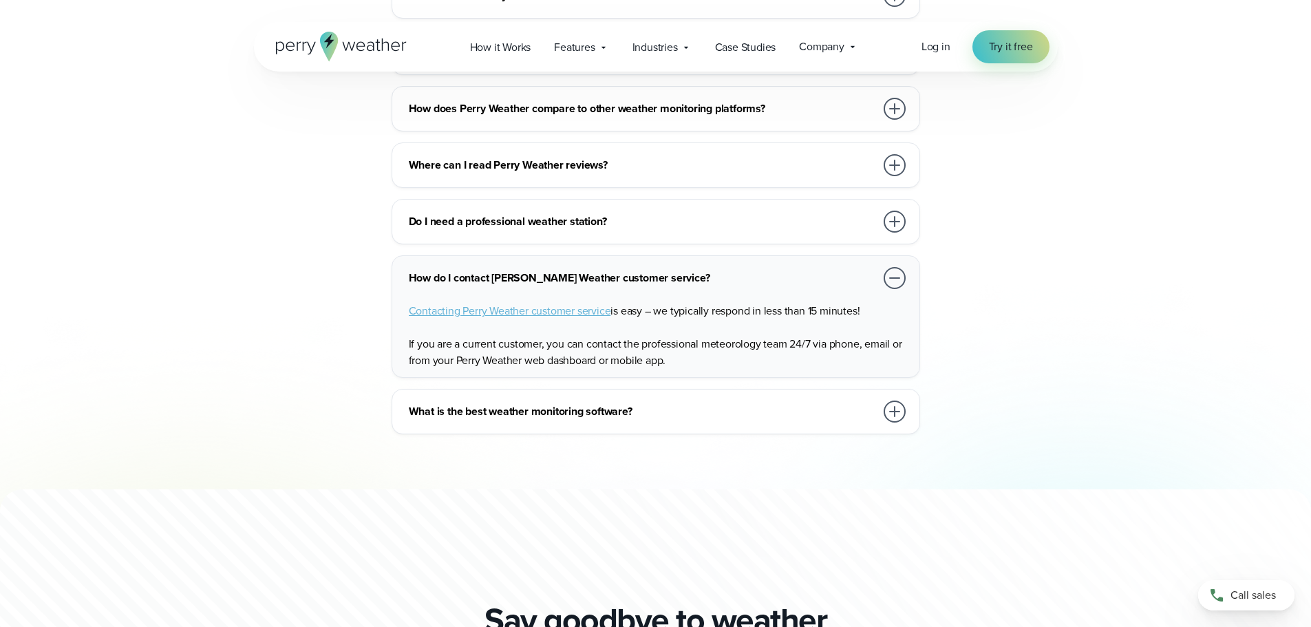
click at [889, 401] on div at bounding box center [895, 412] width 22 height 22
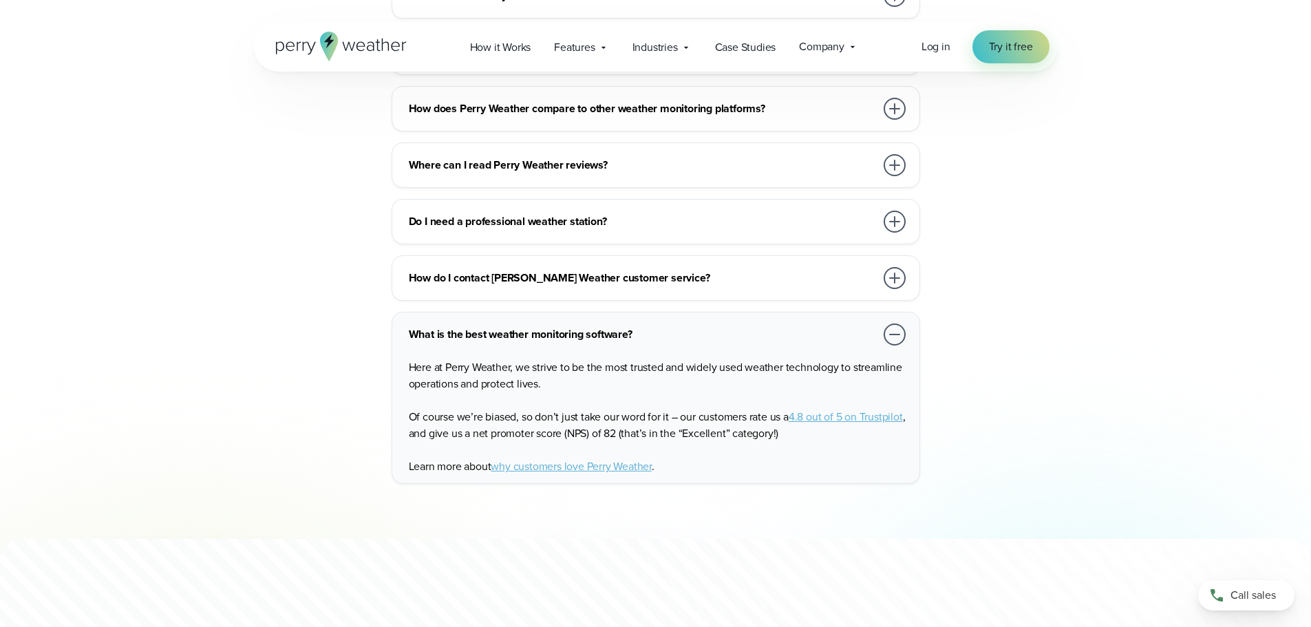
click at [889, 409] on p "Of course we’re biased, so don’t just take our word for it – our customers rate…" at bounding box center [659, 425] width 500 height 33
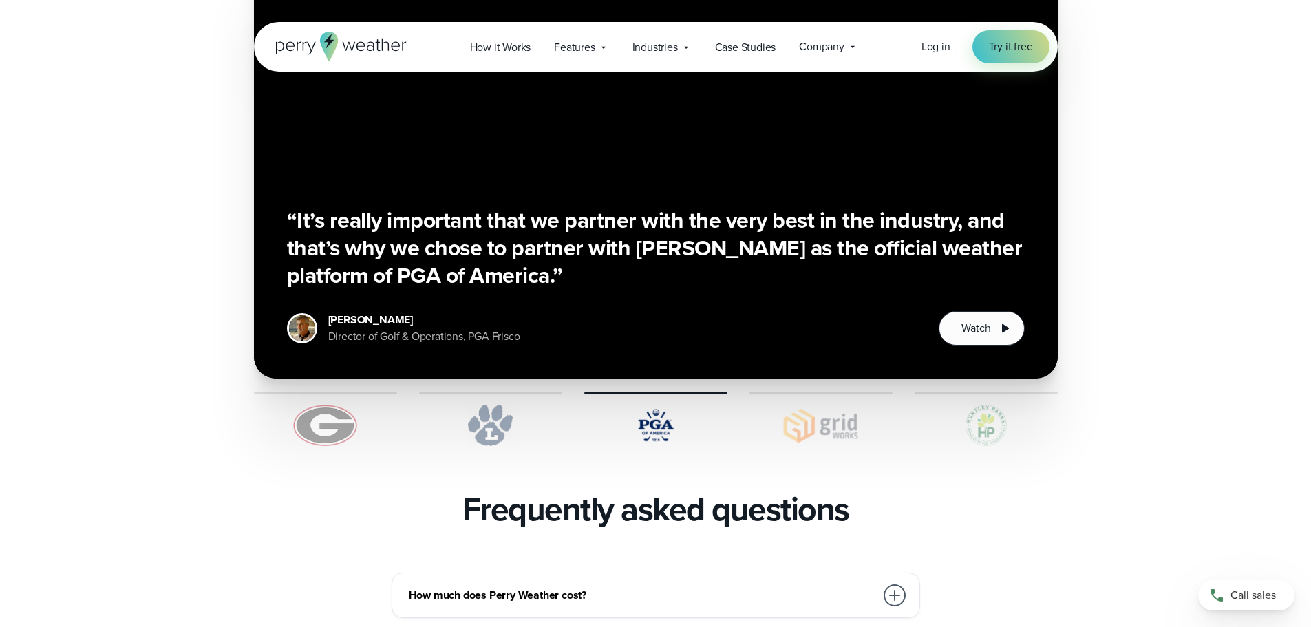
scroll to position [2478, 0]
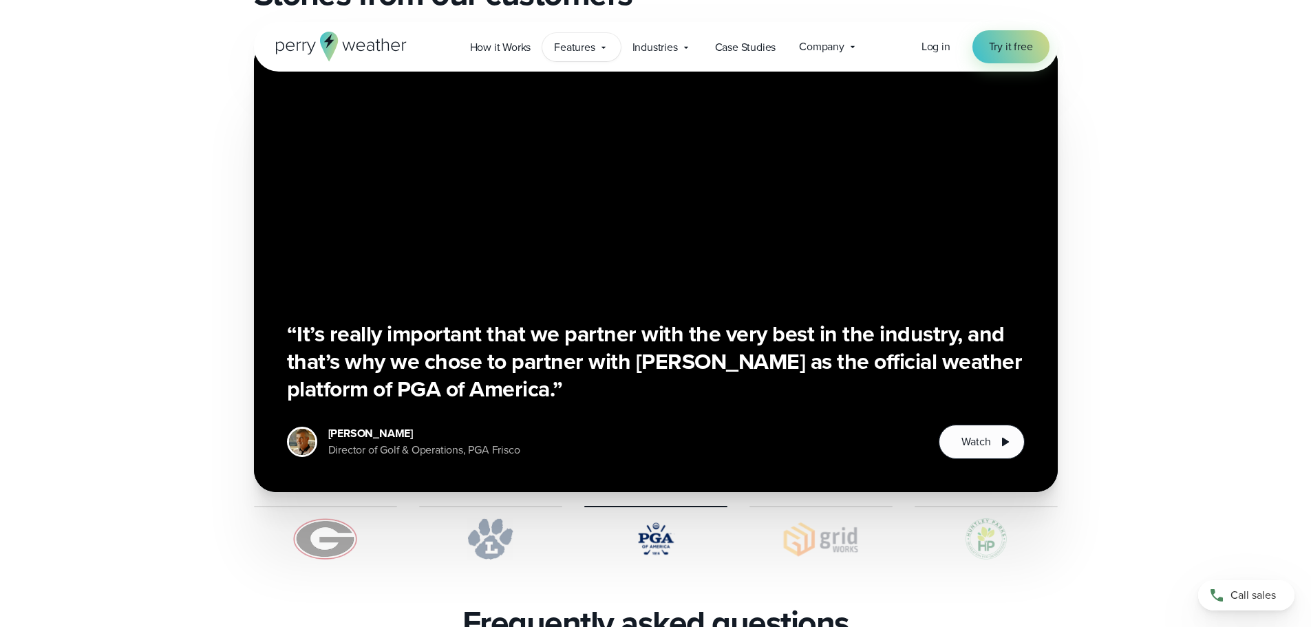
click at [583, 52] on span "Features" at bounding box center [574, 47] width 41 height 17
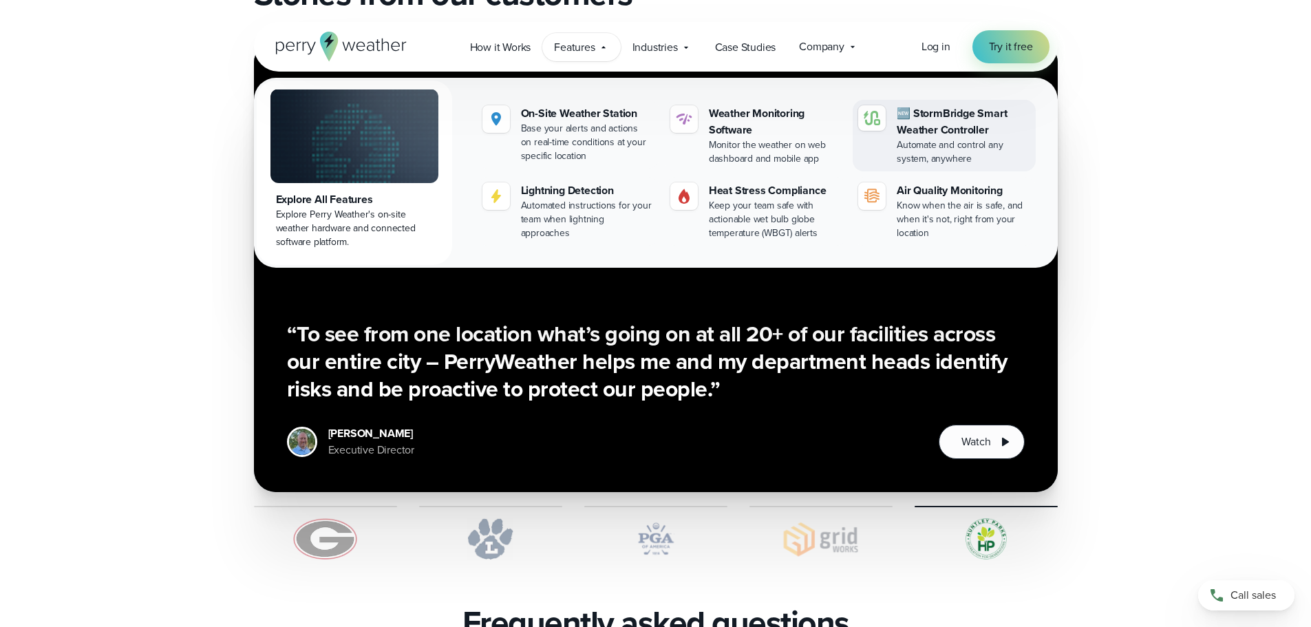
click at [943, 115] on div "🆕 StormBridge Smart Weather Controller" at bounding box center [963, 121] width 133 height 33
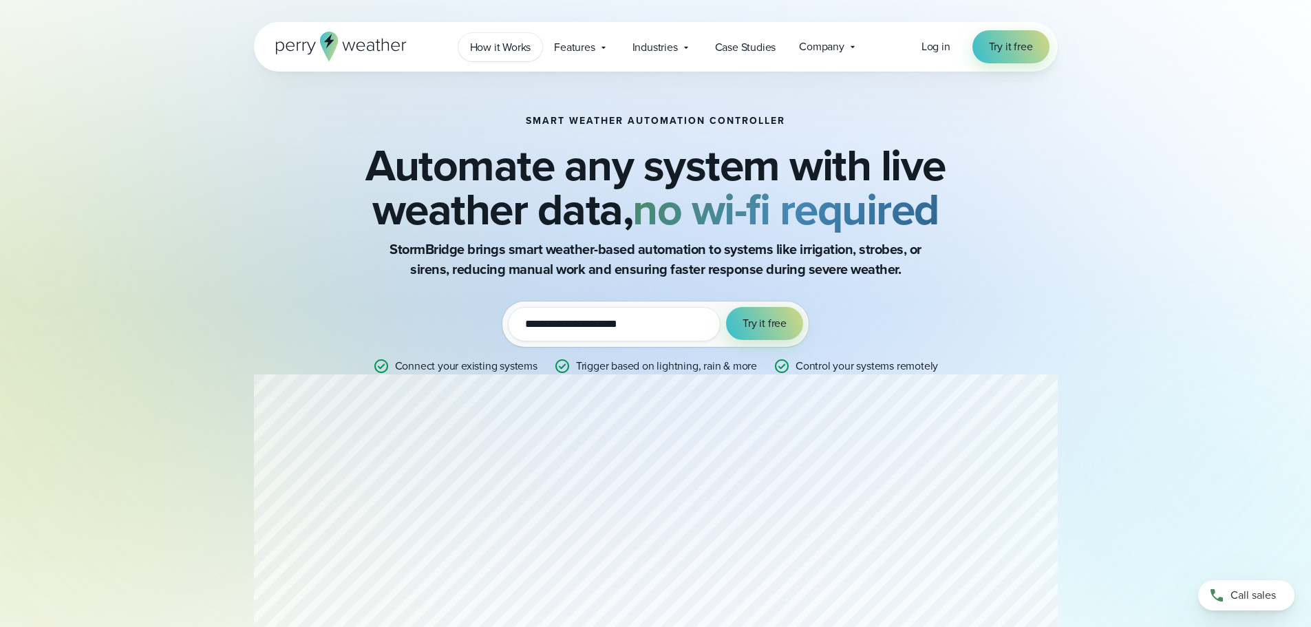
click at [500, 48] on span "How it Works" at bounding box center [500, 47] width 61 height 17
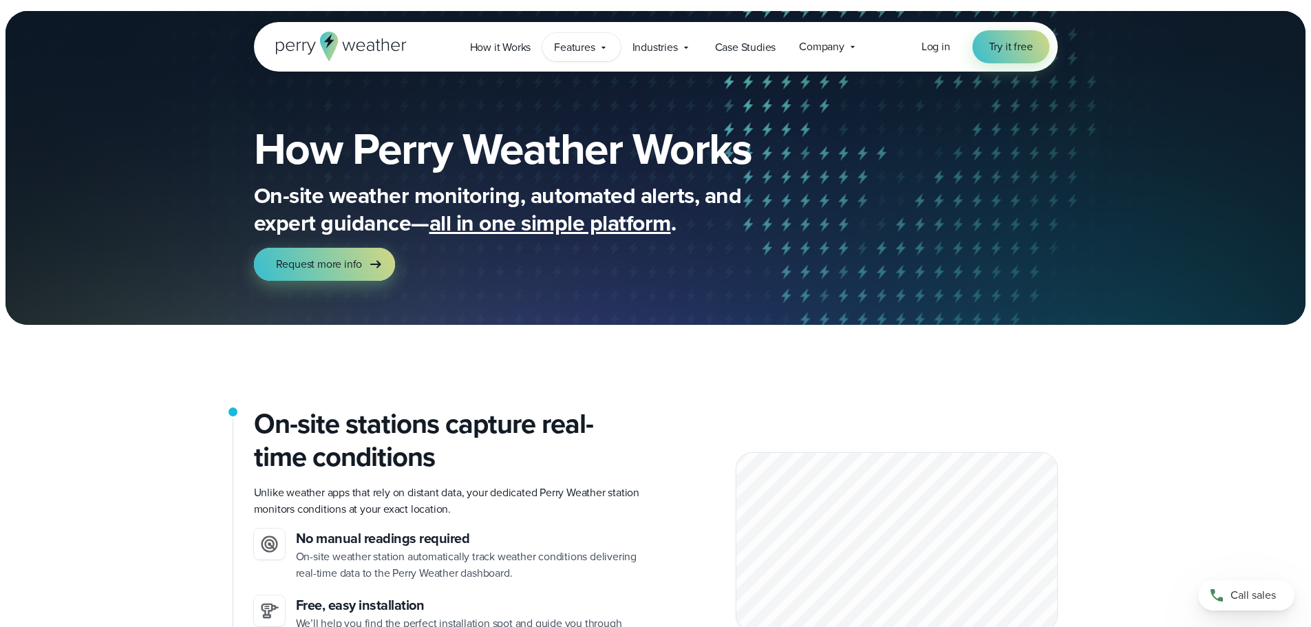
click at [595, 49] on span "Features" at bounding box center [574, 47] width 41 height 17
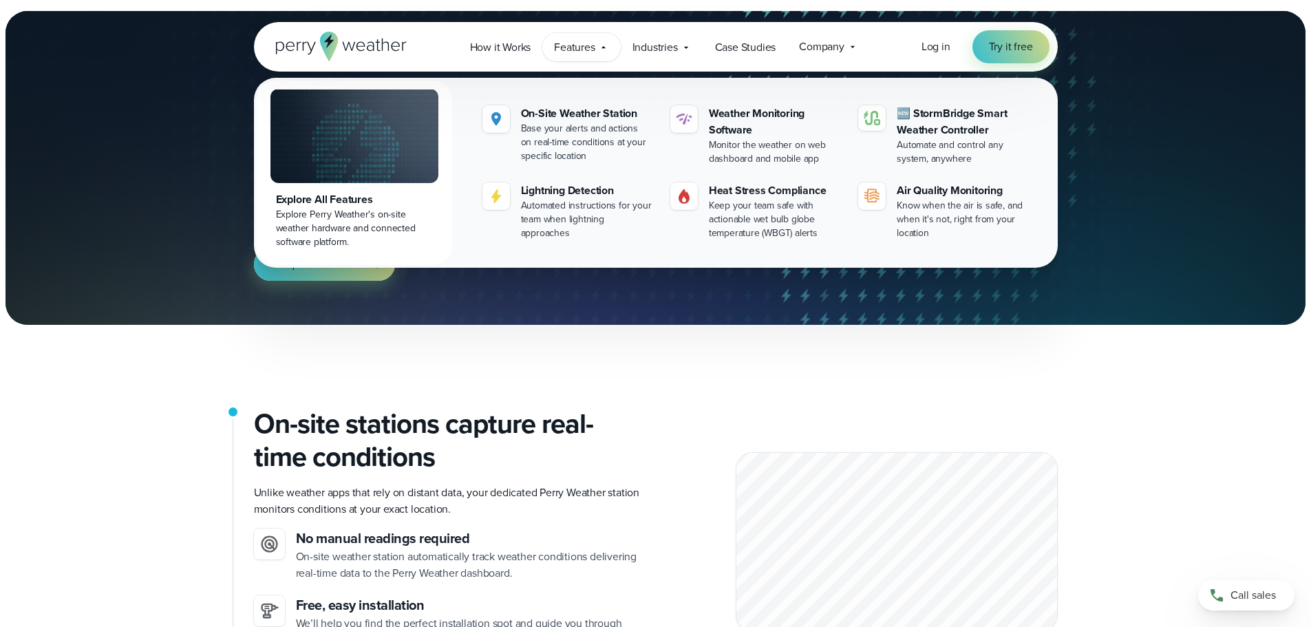
click at [607, 47] on icon at bounding box center [603, 47] width 11 height 11
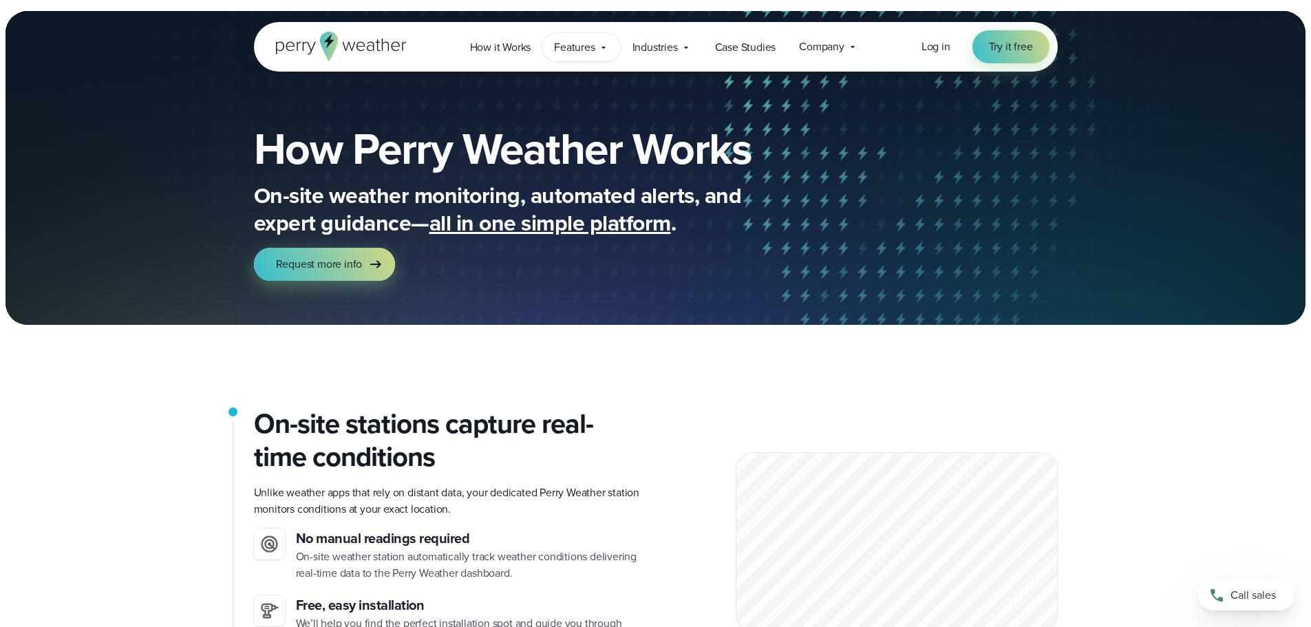
click at [604, 48] on icon at bounding box center [604, 47] width 4 height 2
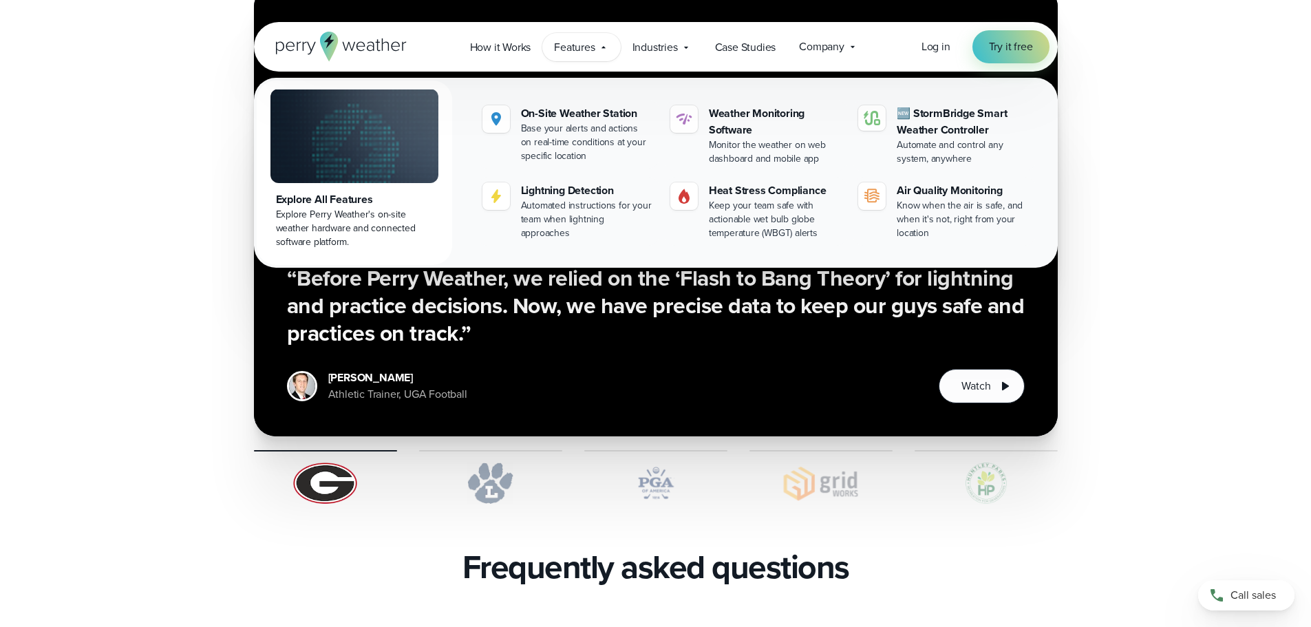
scroll to position [2203, 0]
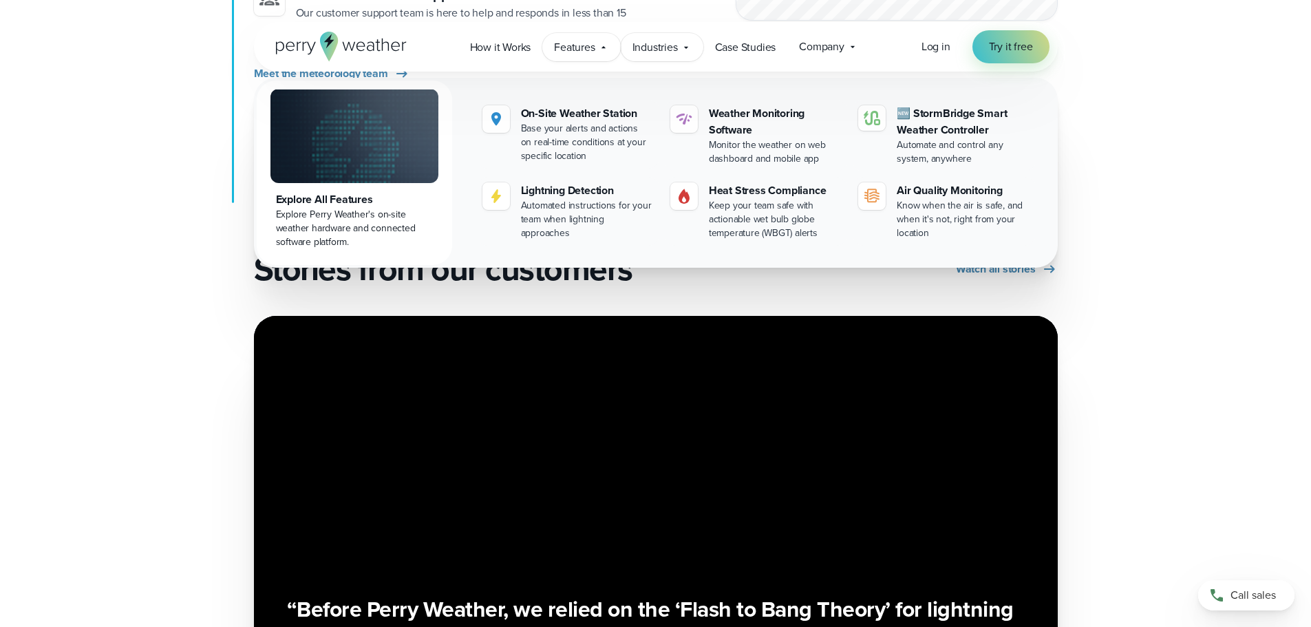
click at [663, 46] on span "Industries" at bounding box center [655, 47] width 45 height 17
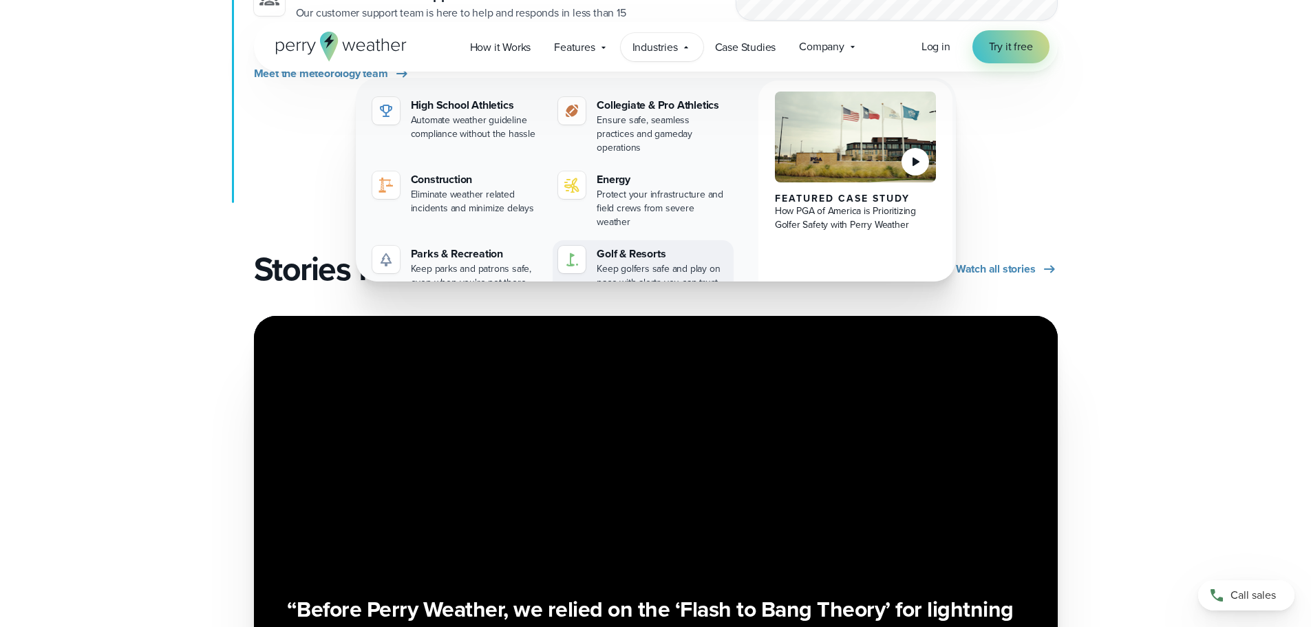
click at [644, 262] on div "Keep golfers safe and play on pace with alerts you can trust" at bounding box center [662, 276] width 131 height 28
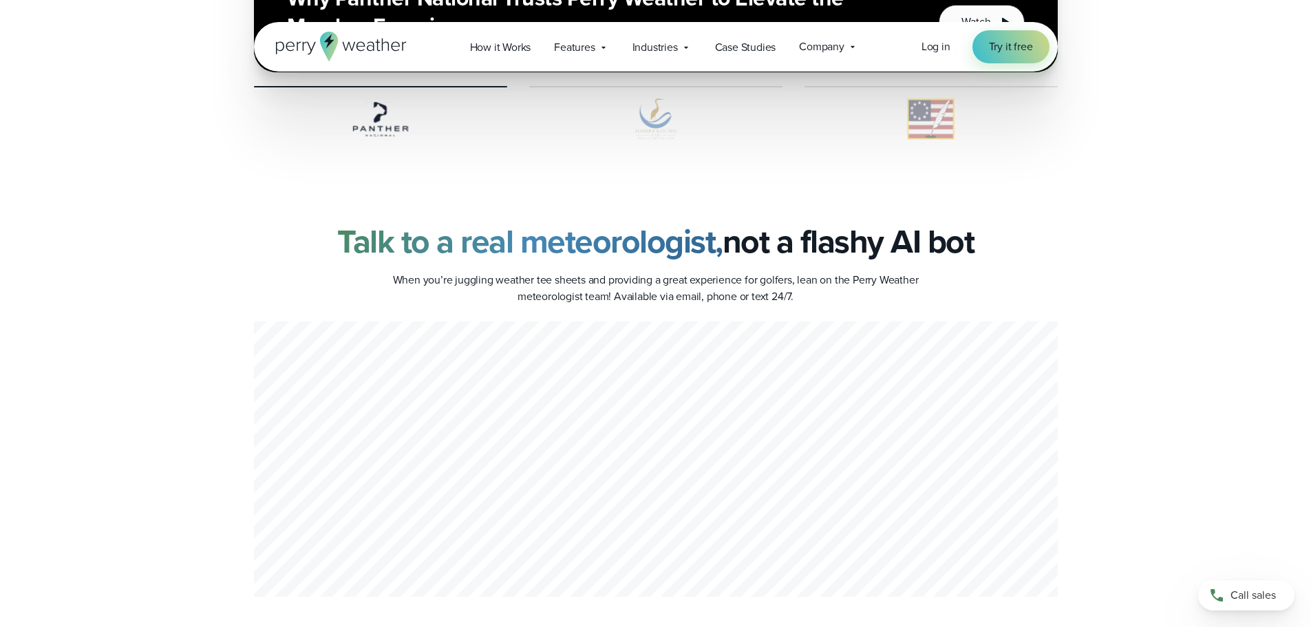
scroll to position [3236, 0]
